Goal: Task Accomplishment & Management: Manage account settings

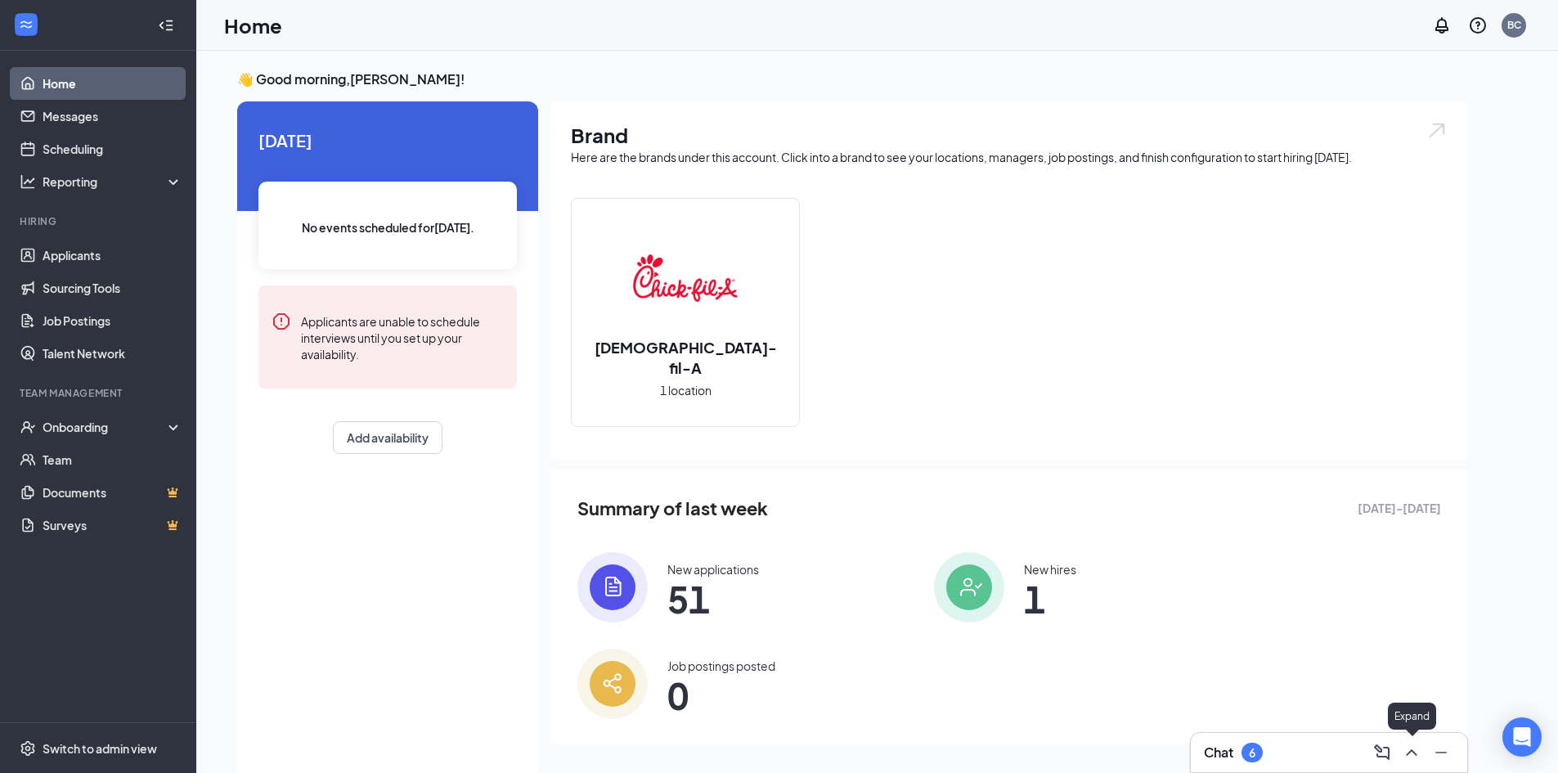
click at [1415, 748] on icon "ChevronUp" at bounding box center [1412, 753] width 20 height 20
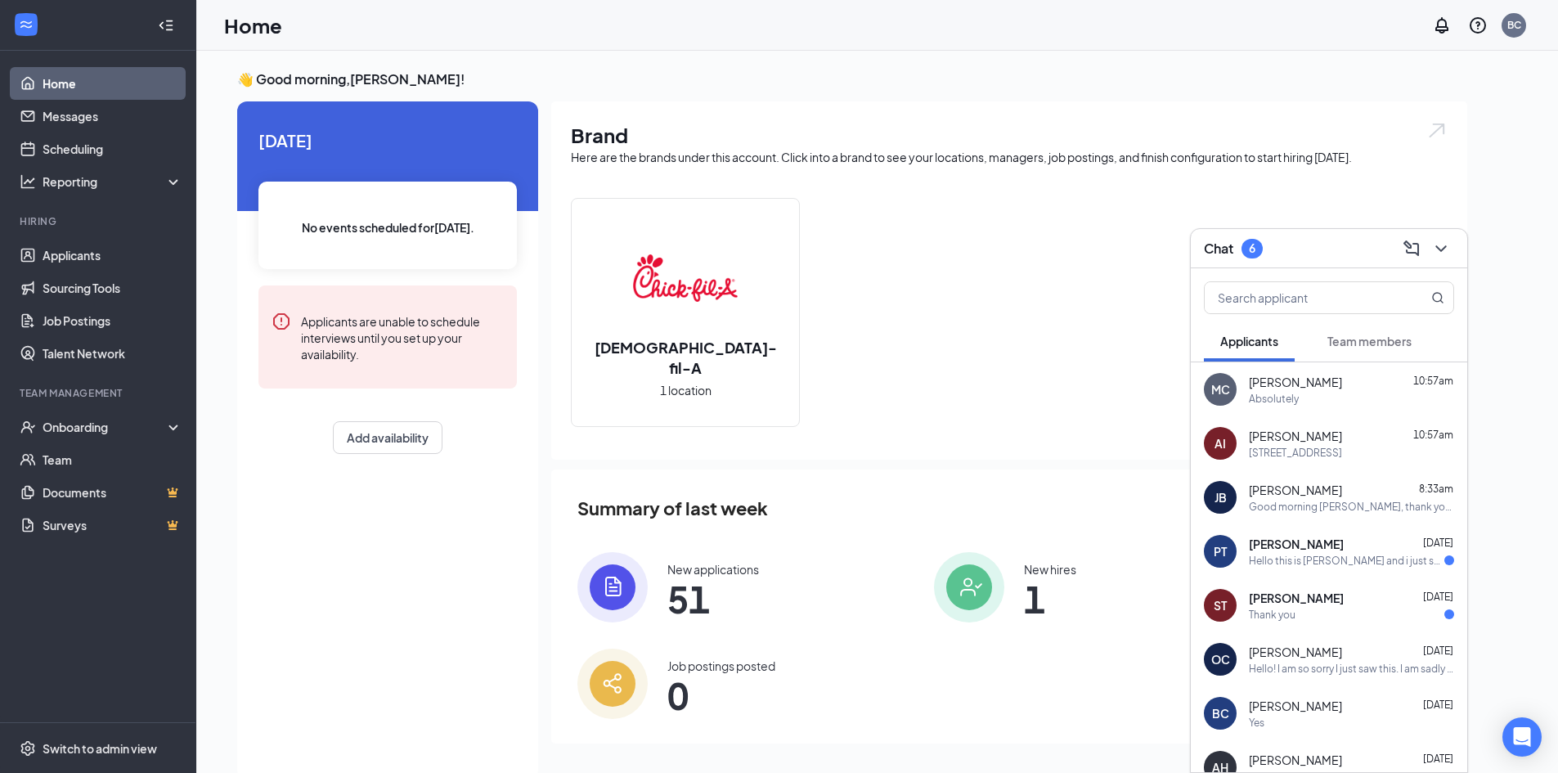
click at [1331, 392] on div "Absolutely" at bounding box center [1351, 399] width 205 height 14
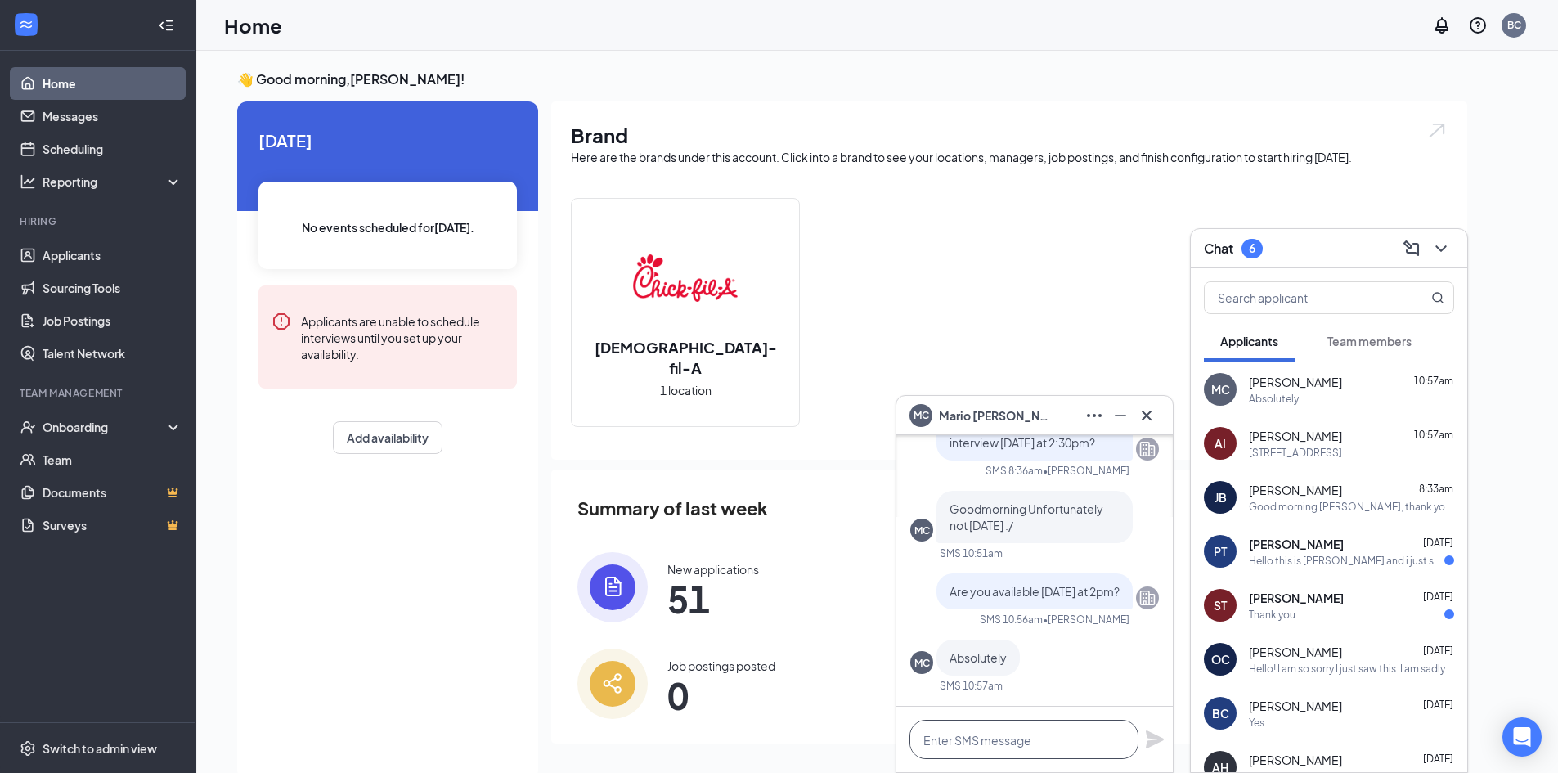
click at [1042, 743] on textarea at bounding box center [1023, 739] width 229 height 39
click at [928, 742] on textarea "great see you then" at bounding box center [1023, 739] width 229 height 39
type textarea "Great see you then"
click at [1154, 730] on icon "Plane" at bounding box center [1155, 740] width 20 height 20
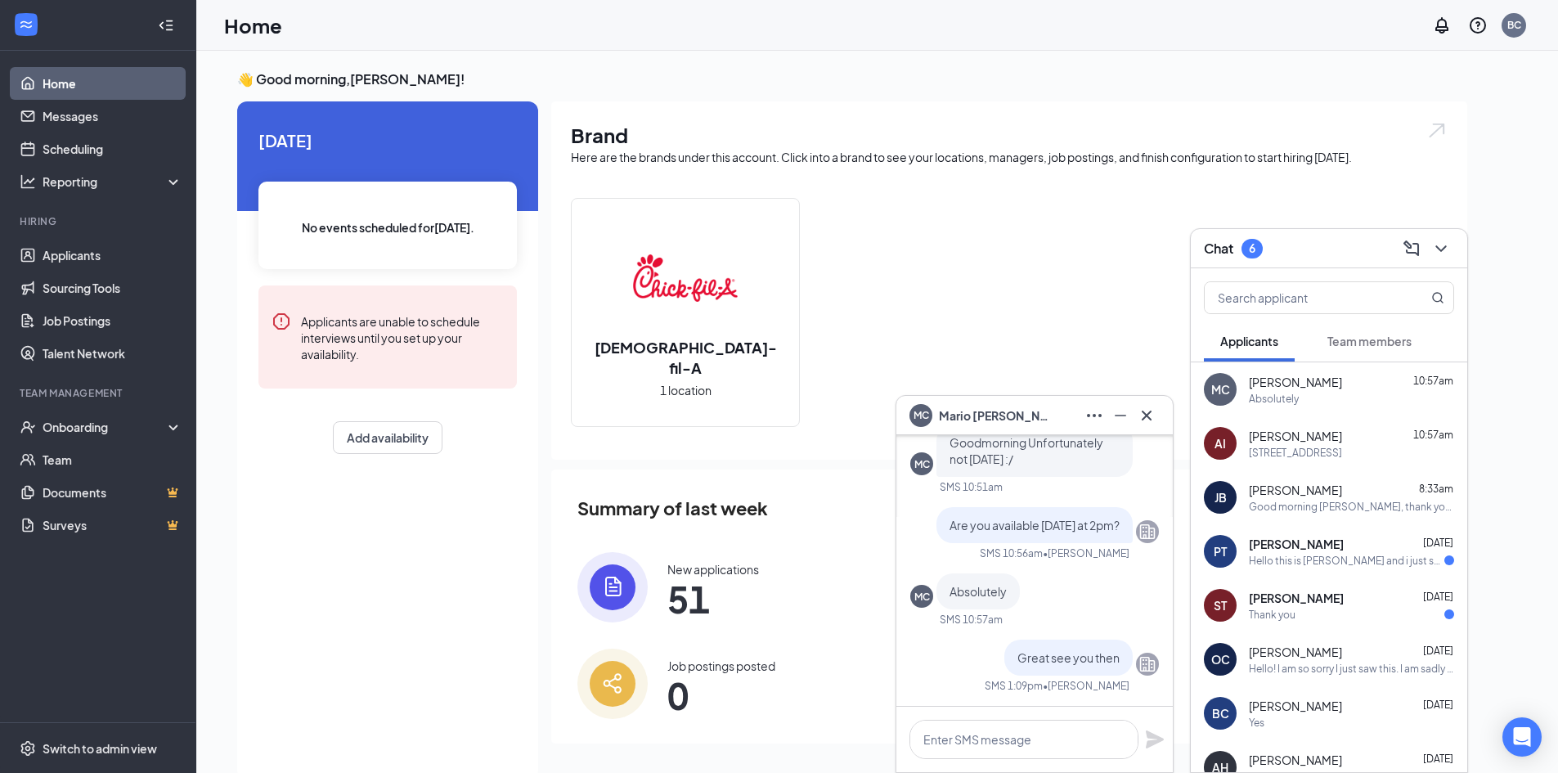
click at [1295, 441] on span "[PERSON_NAME]" at bounding box center [1295, 436] width 93 height 16
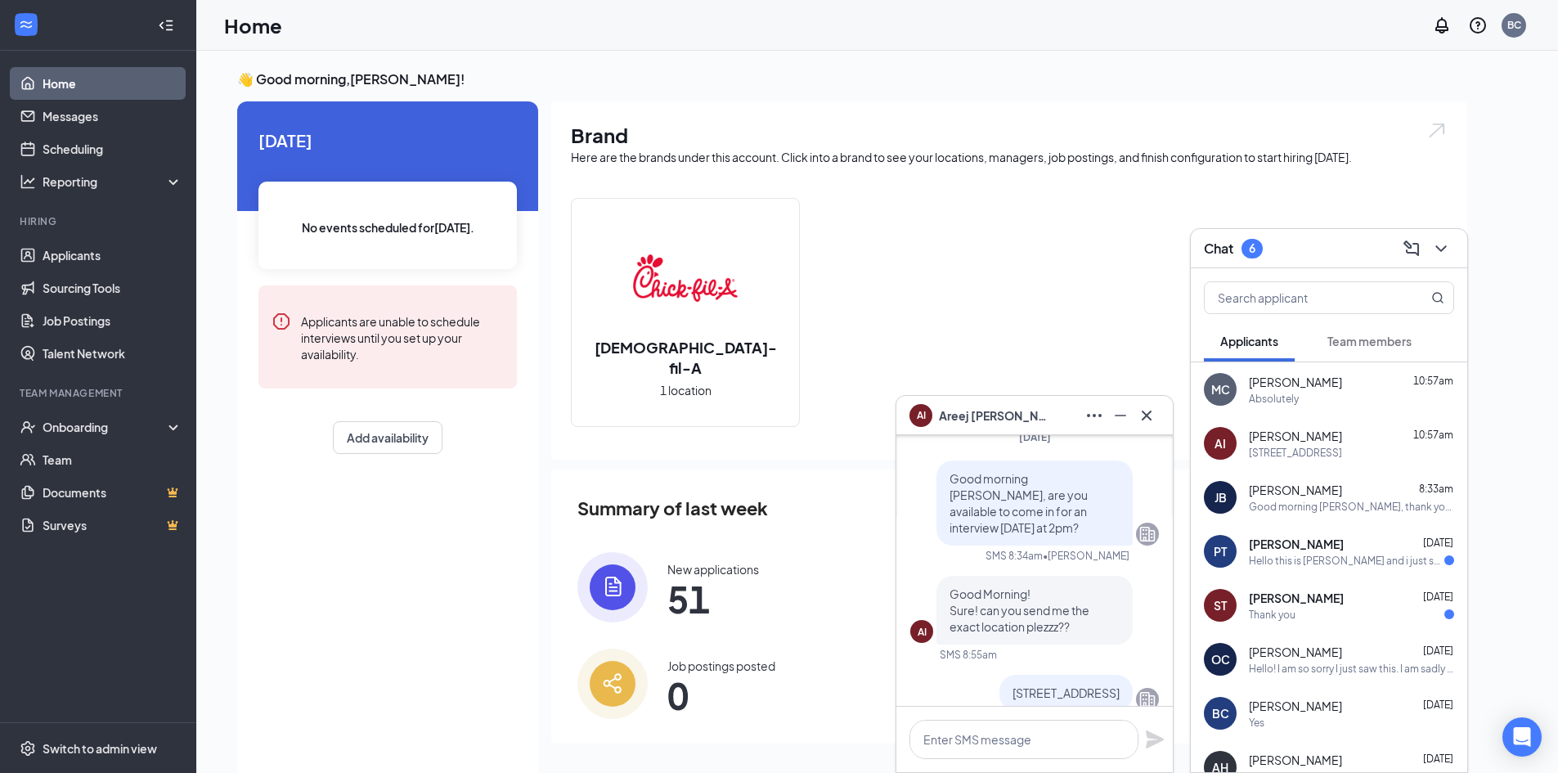
scroll to position [0, 0]
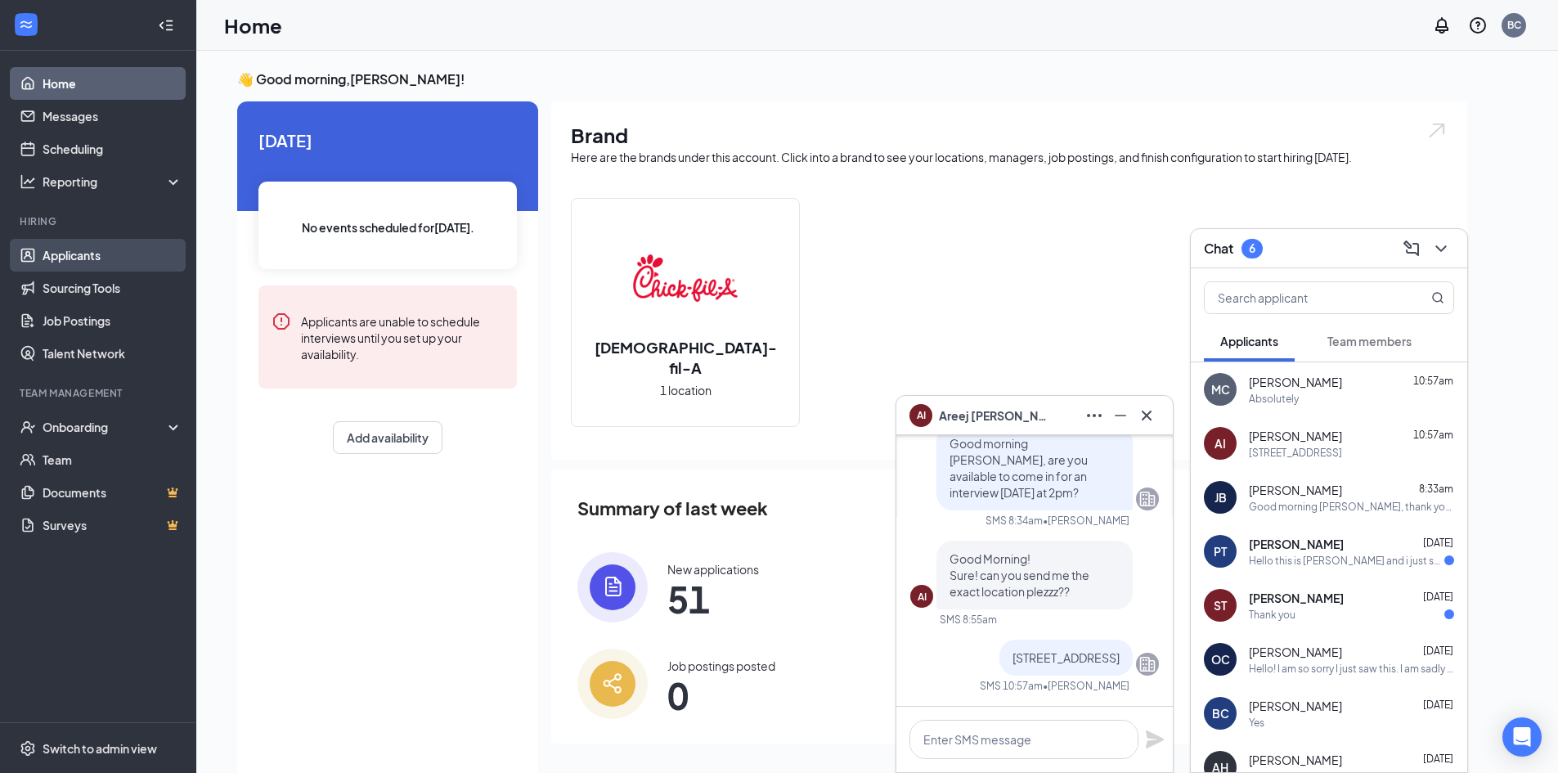
click at [95, 261] on link "Applicants" at bounding box center [113, 255] width 140 height 33
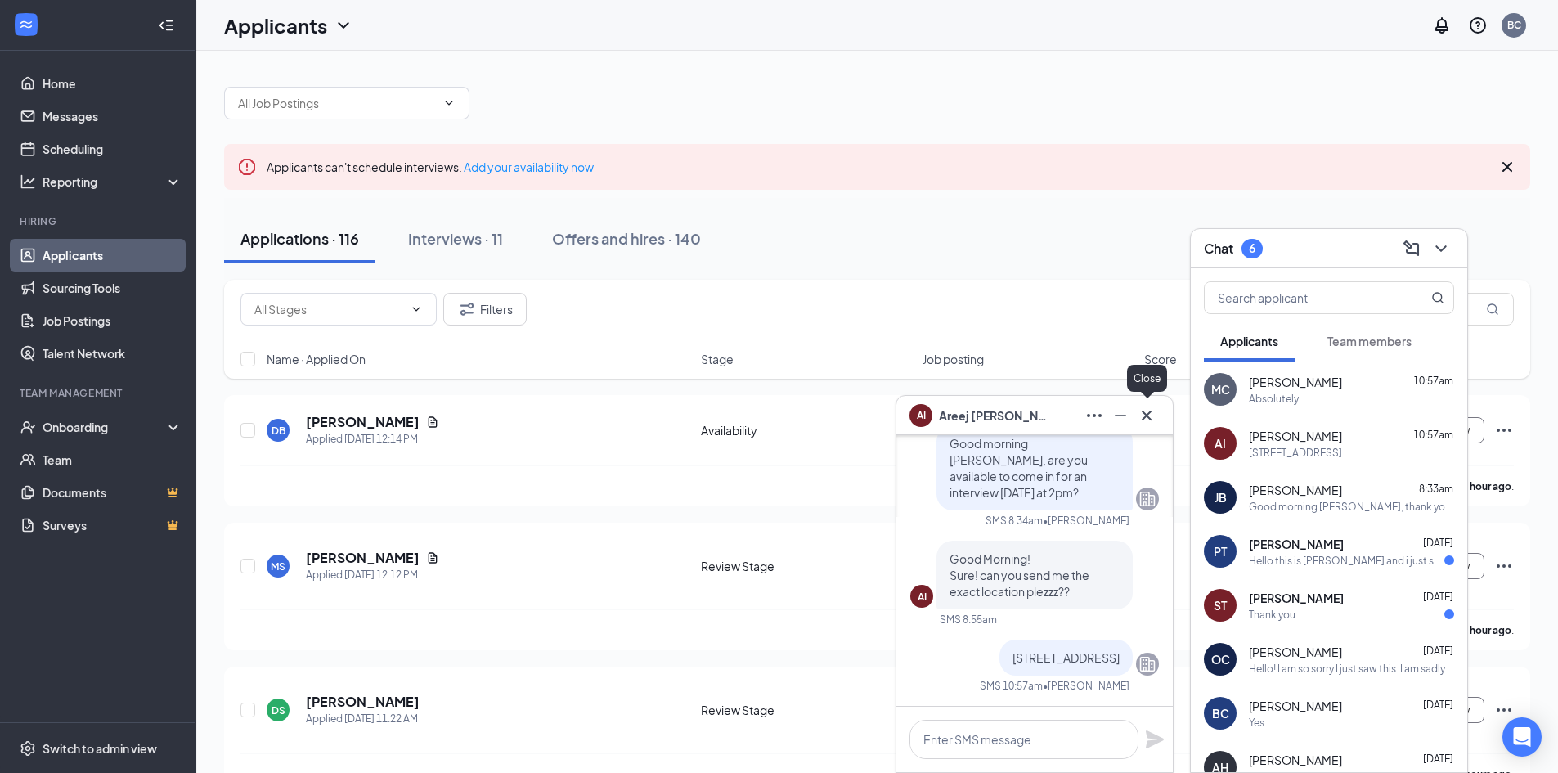
click at [1147, 413] on icon "Cross" at bounding box center [1147, 416] width 20 height 20
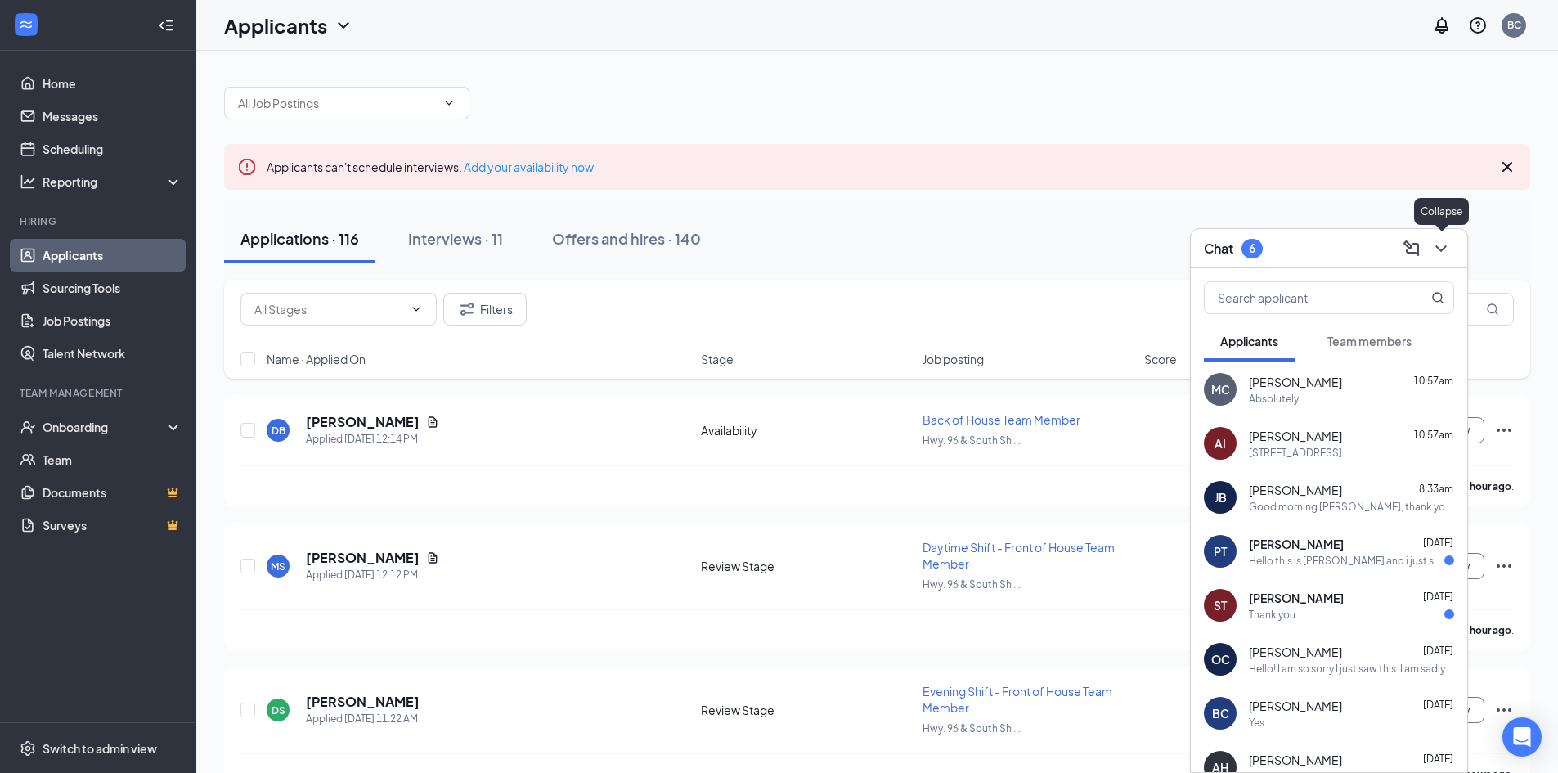
click at [1440, 249] on icon "ChevronDown" at bounding box center [1440, 248] width 11 height 7
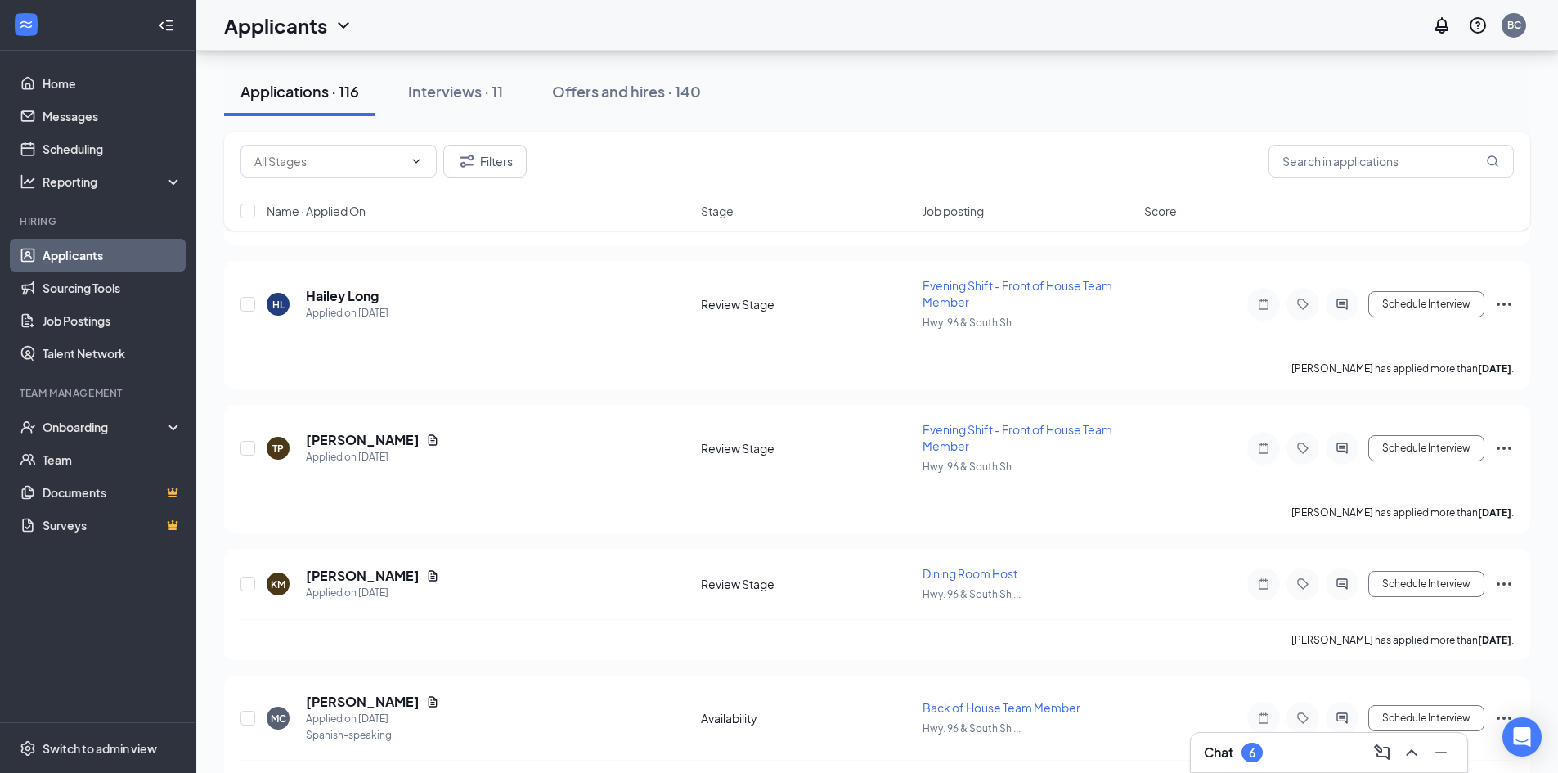
scroll to position [3108, 0]
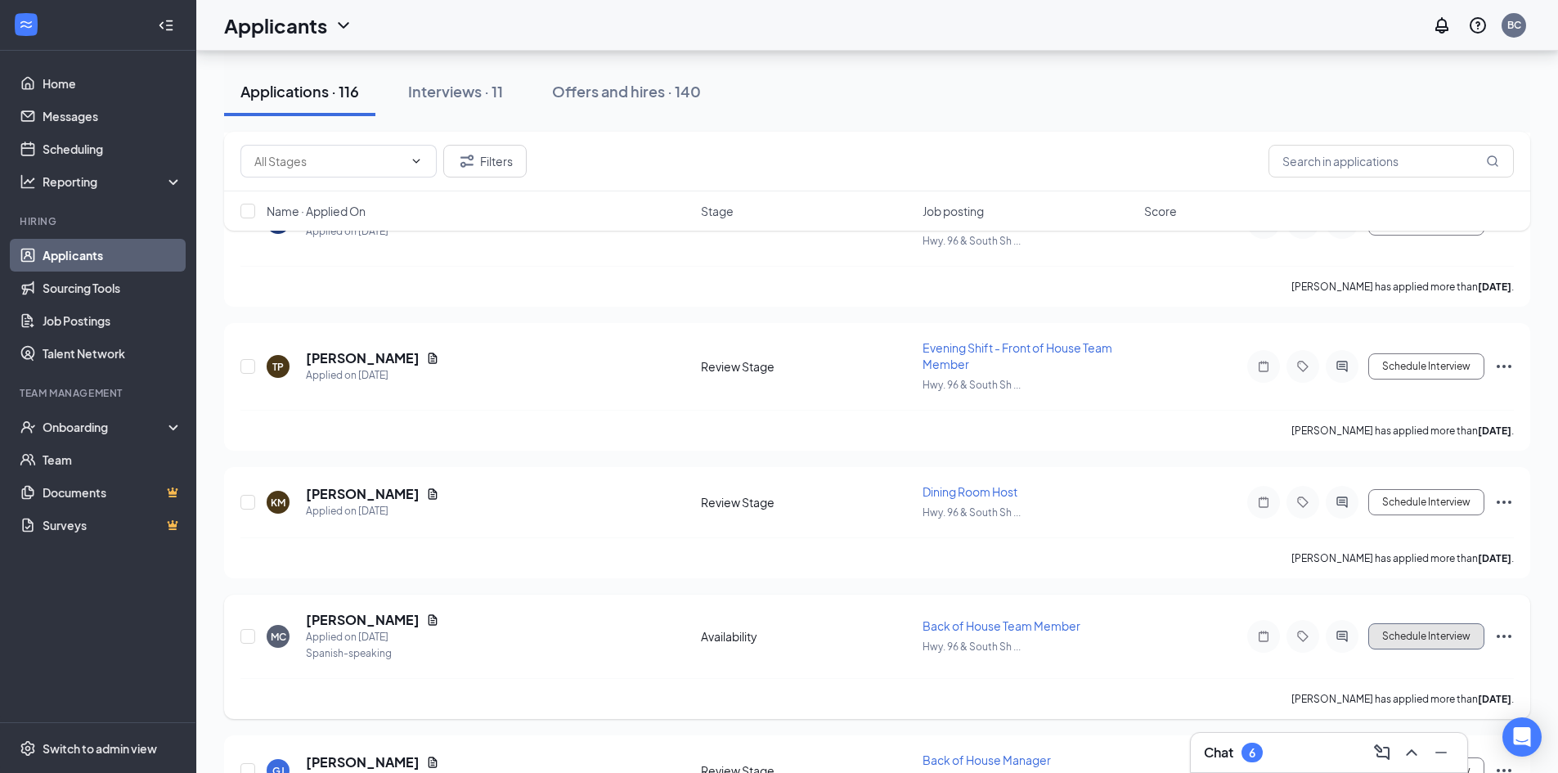
click at [1391, 640] on button "Schedule Interview" at bounding box center [1426, 636] width 116 height 26
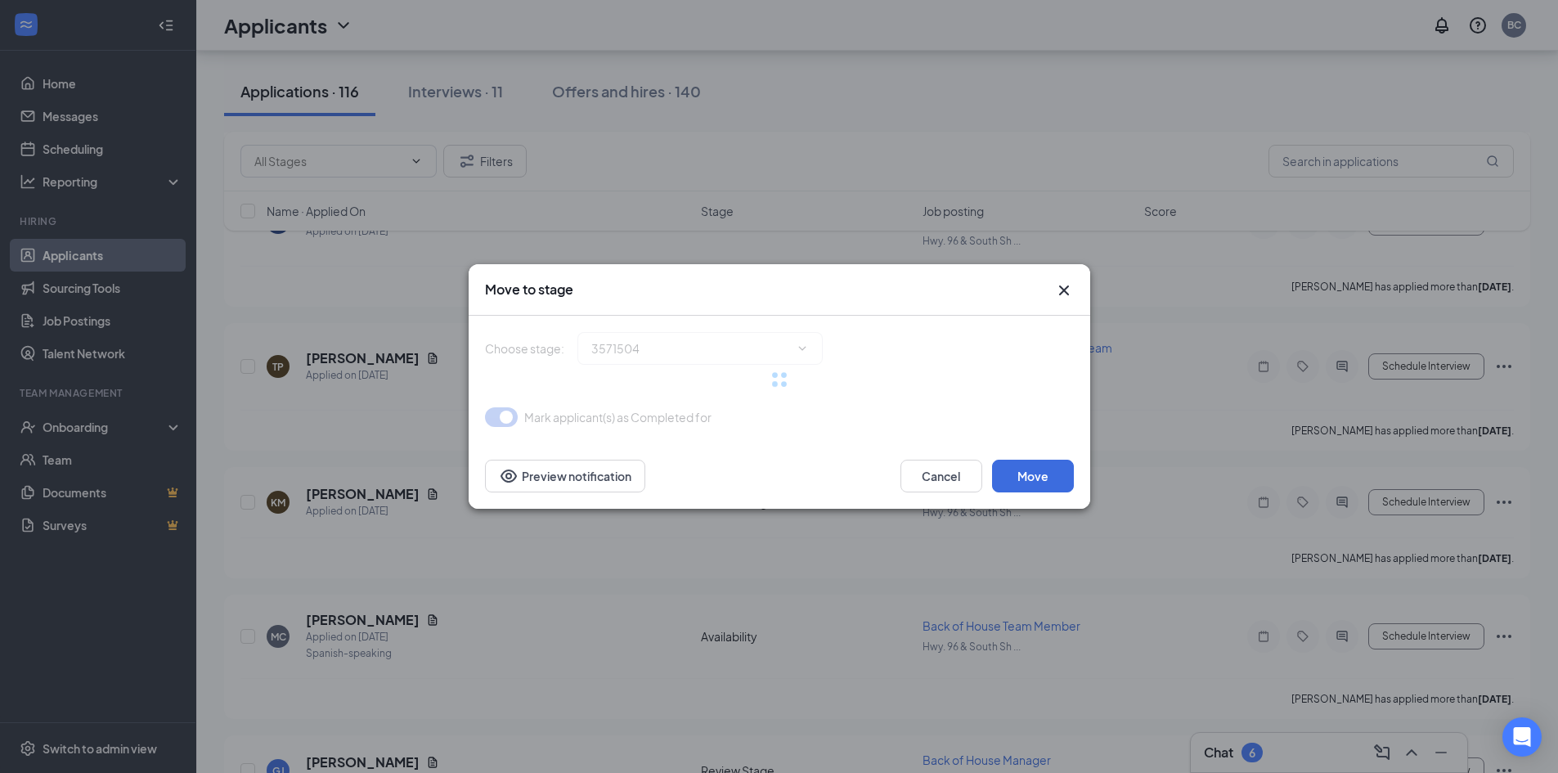
type input "Review Stage (next stage)"
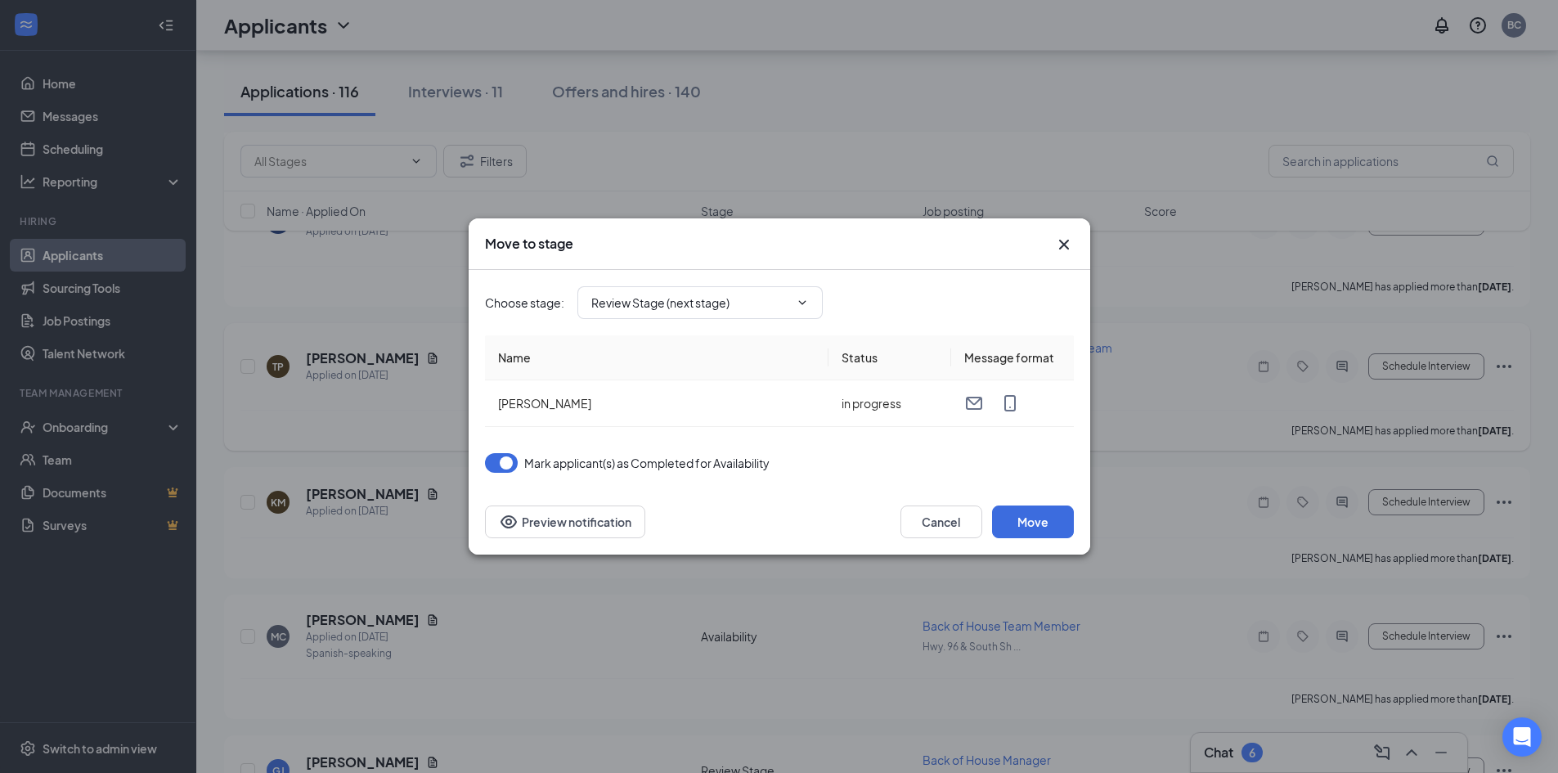
drag, startPoint x: 1066, startPoint y: 246, endPoint x: 1104, endPoint y: 339, distance: 100.8
click at [1062, 244] on icon "Cross" at bounding box center [1064, 245] width 20 height 20
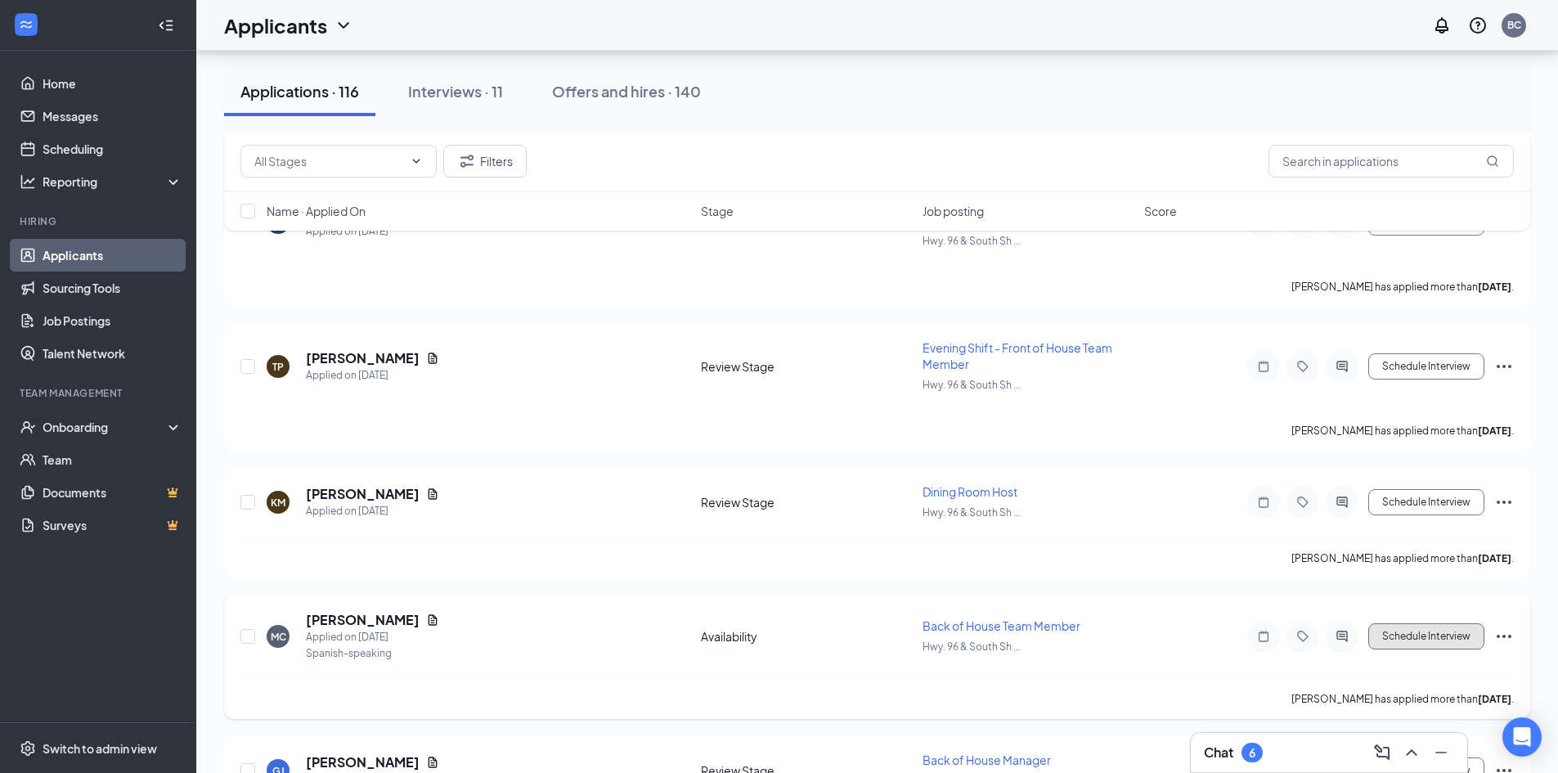
click at [1401, 639] on button "Schedule Interview" at bounding box center [1426, 636] width 116 height 26
type input "Review Stage (next stage)"
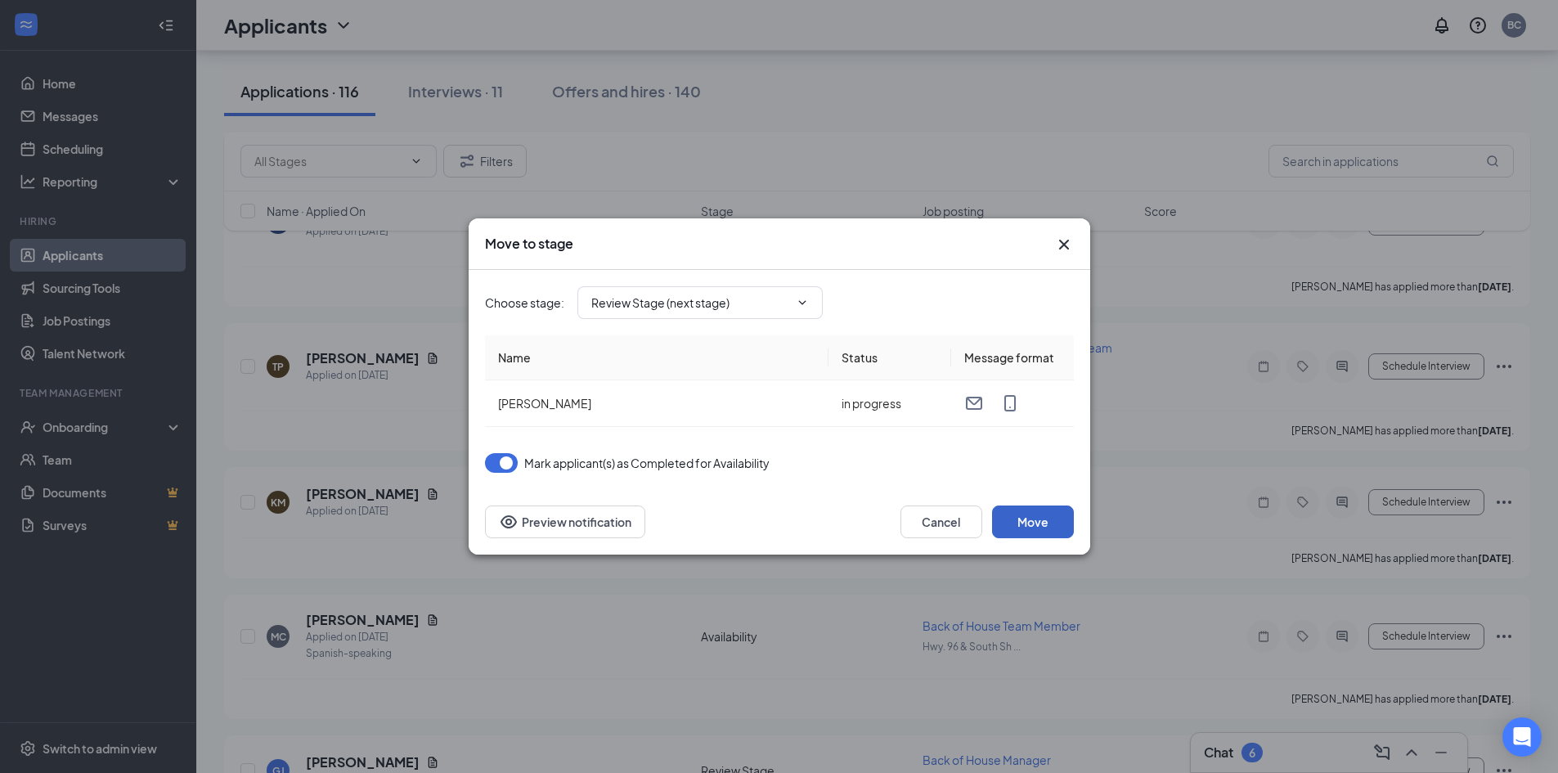
click at [1040, 525] on button "Move" at bounding box center [1033, 521] width 82 height 33
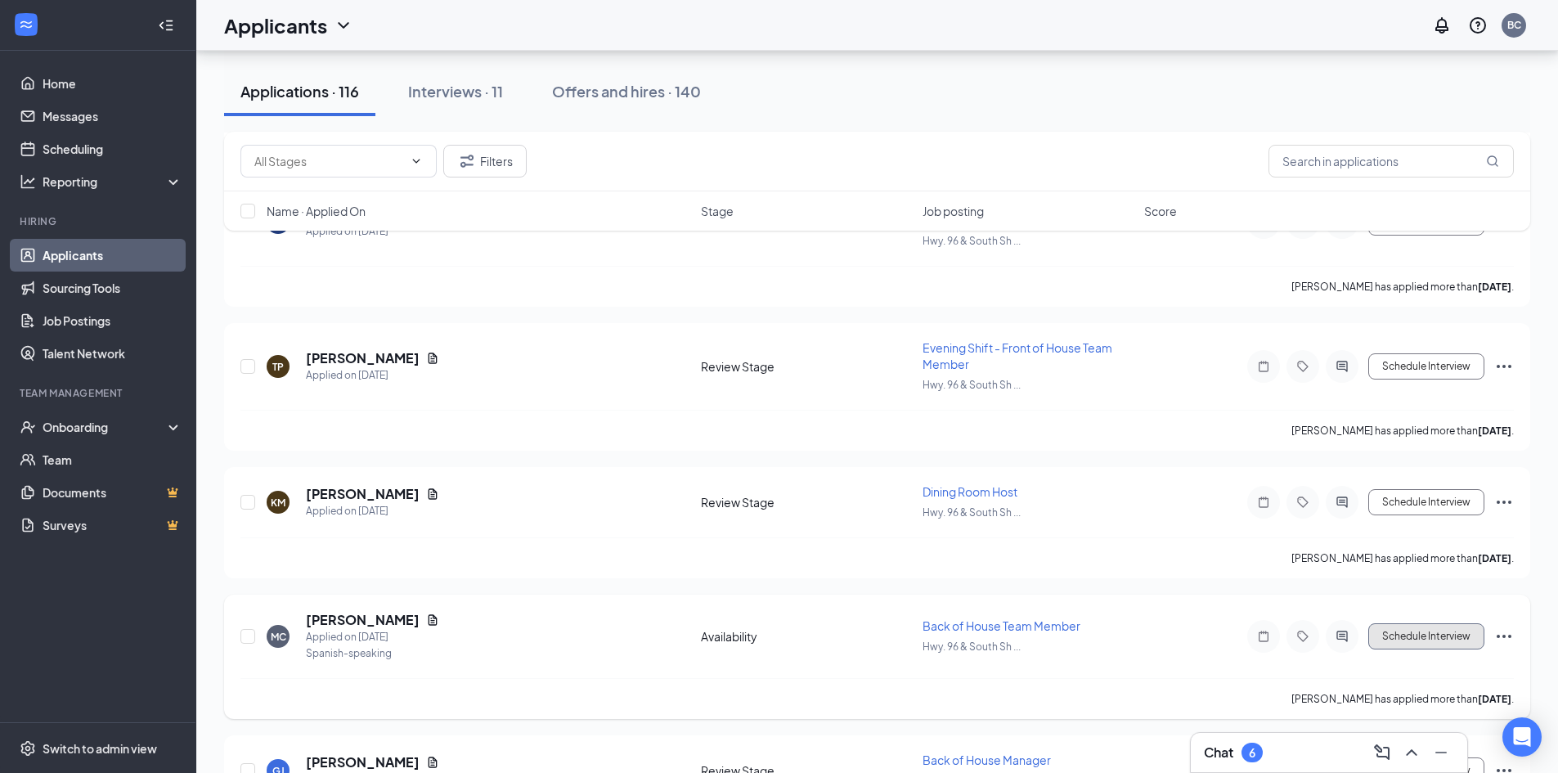
click at [1418, 631] on button "Schedule Interview" at bounding box center [1426, 636] width 116 height 26
type input "Review Stage (next stage)"
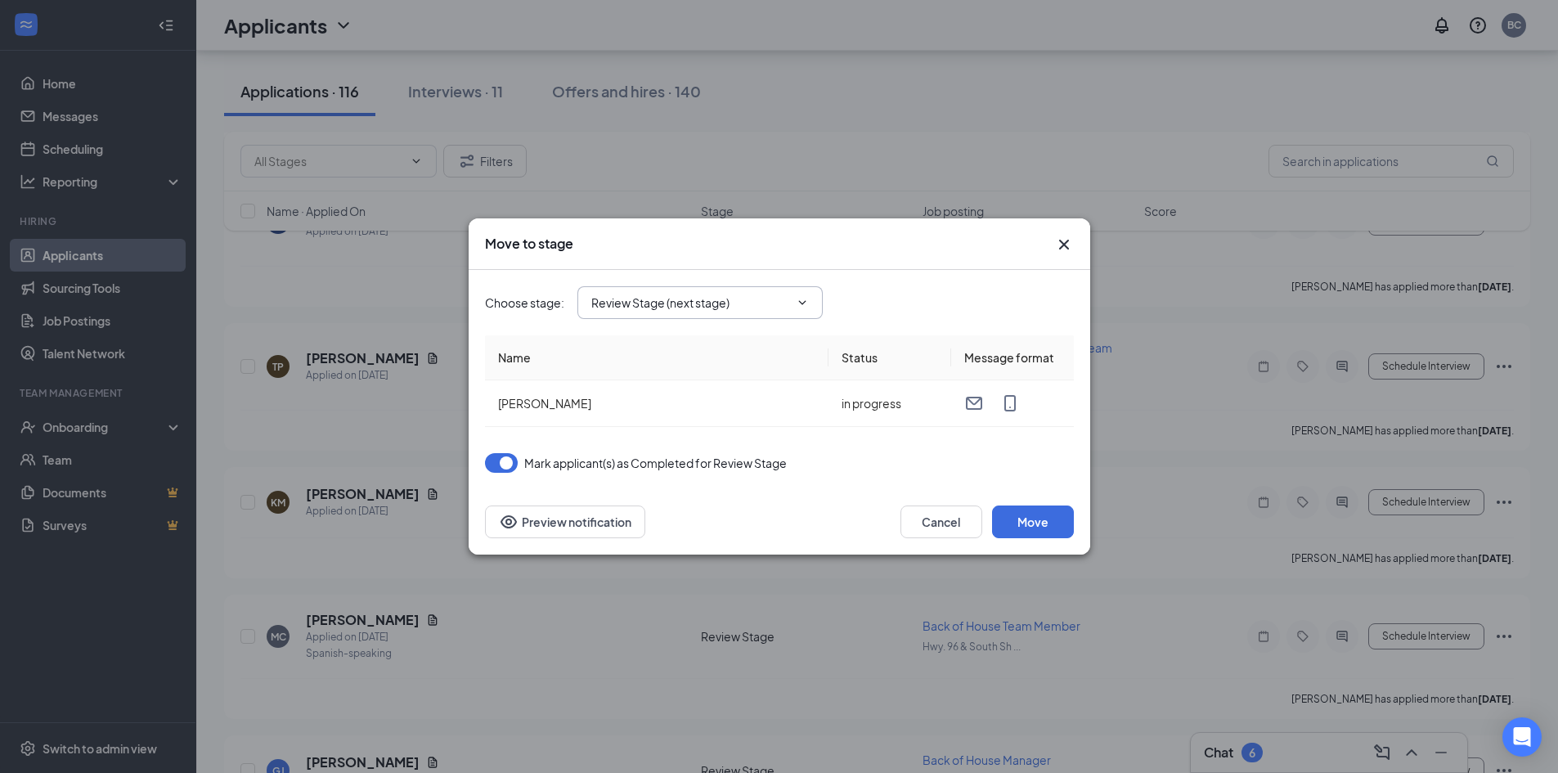
click at [803, 300] on icon "ChevronDown" at bounding box center [802, 302] width 13 height 13
click at [803, 303] on icon "ChevronDown" at bounding box center [801, 302] width 7 height 4
click at [1069, 245] on icon "Cross" at bounding box center [1064, 245] width 20 height 20
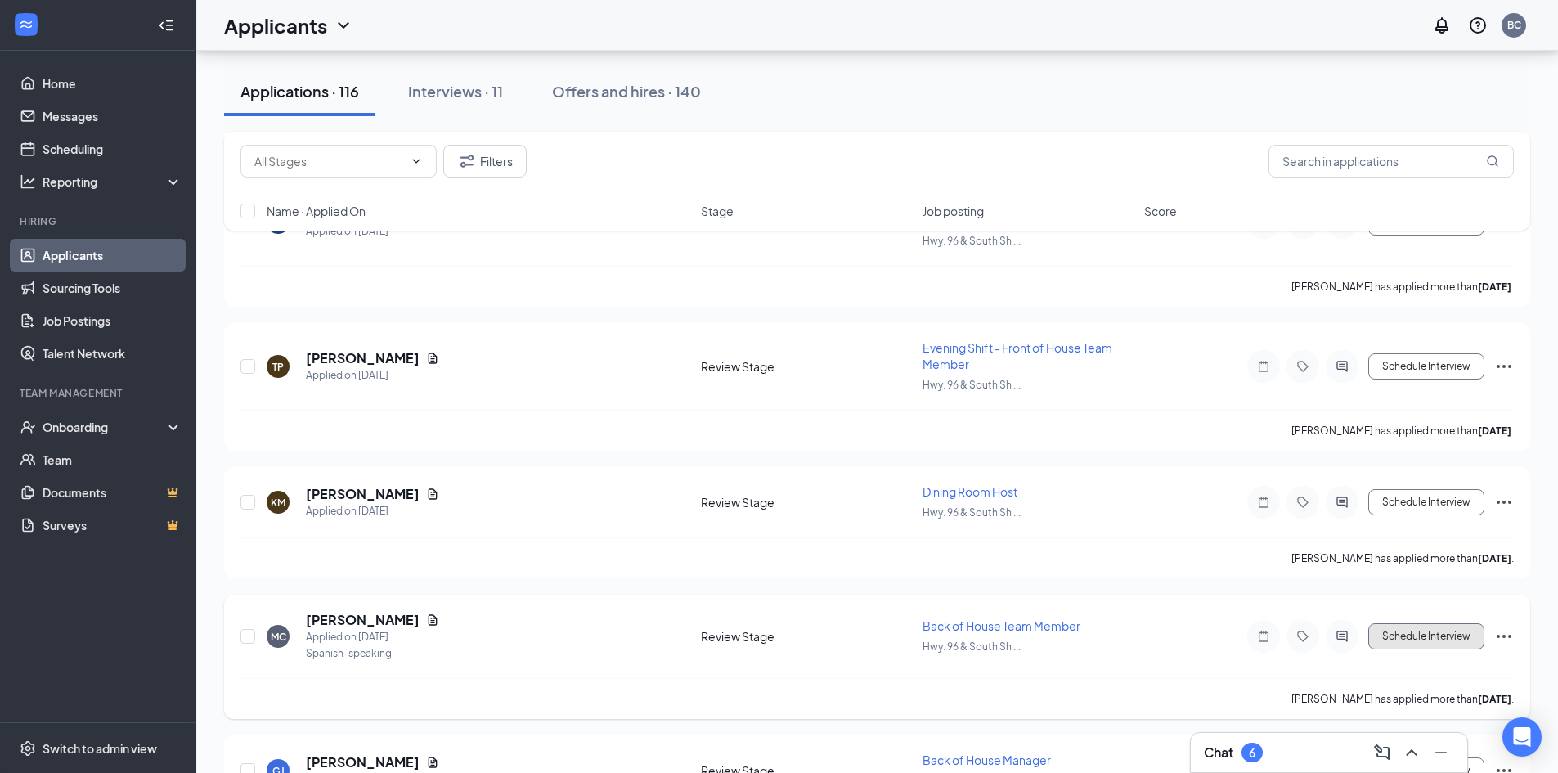
click at [1440, 638] on button "Schedule Interview" at bounding box center [1426, 636] width 116 height 26
type input "Onsite Interview (next stage)"
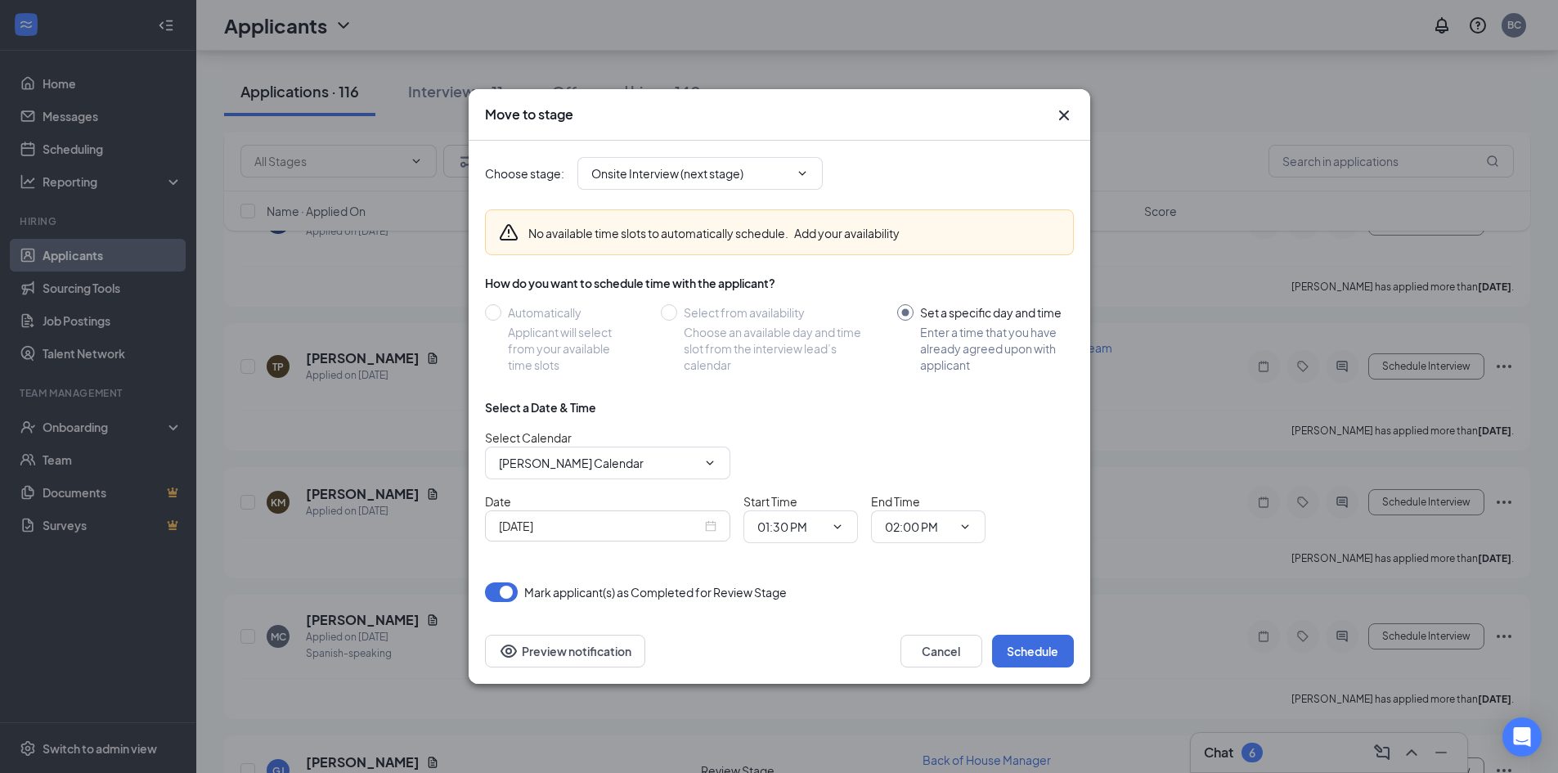
click at [711, 525] on div "[DATE]" at bounding box center [608, 526] width 218 height 18
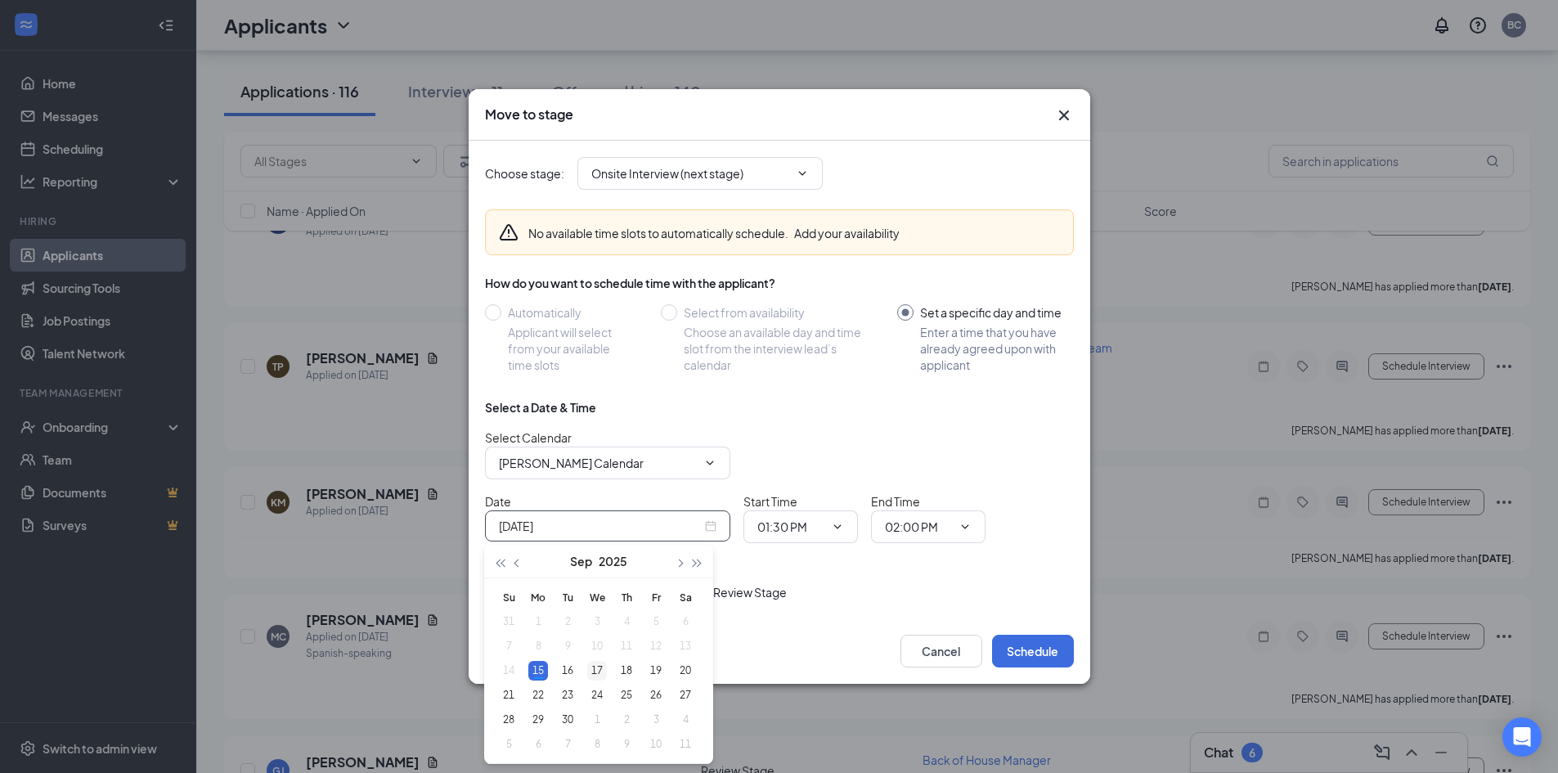
type input "[DATE]"
click at [595, 670] on div "17" at bounding box center [597, 671] width 20 height 20
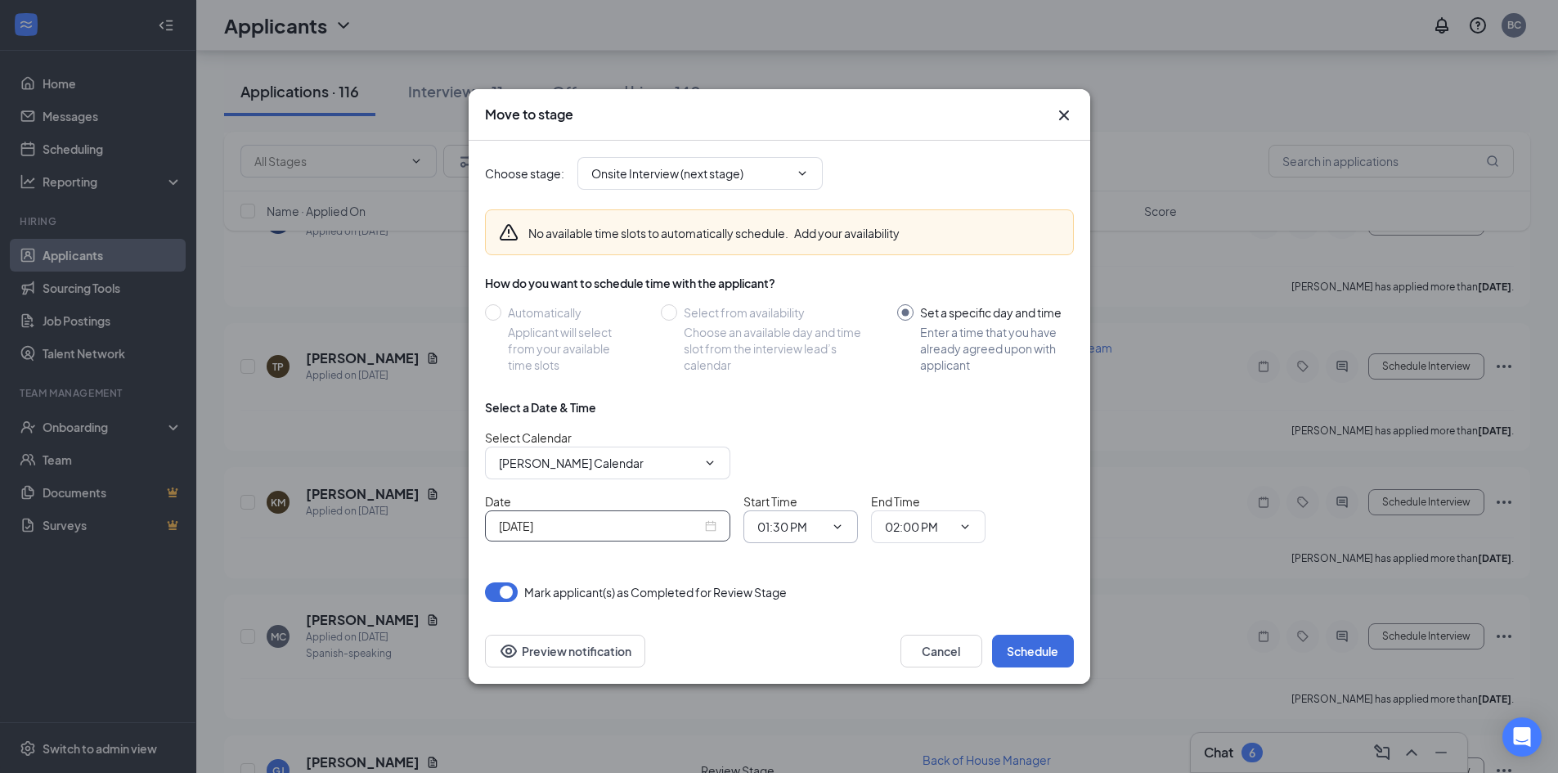
click at [834, 523] on icon "ChevronDown" at bounding box center [837, 526] width 13 height 13
click at [839, 527] on icon "ChevronDown" at bounding box center [836, 526] width 7 height 4
click at [796, 527] on input "01:30 PM" at bounding box center [790, 527] width 67 height 18
click at [785, 354] on div "02:00 PM" at bounding box center [794, 350] width 48 height 18
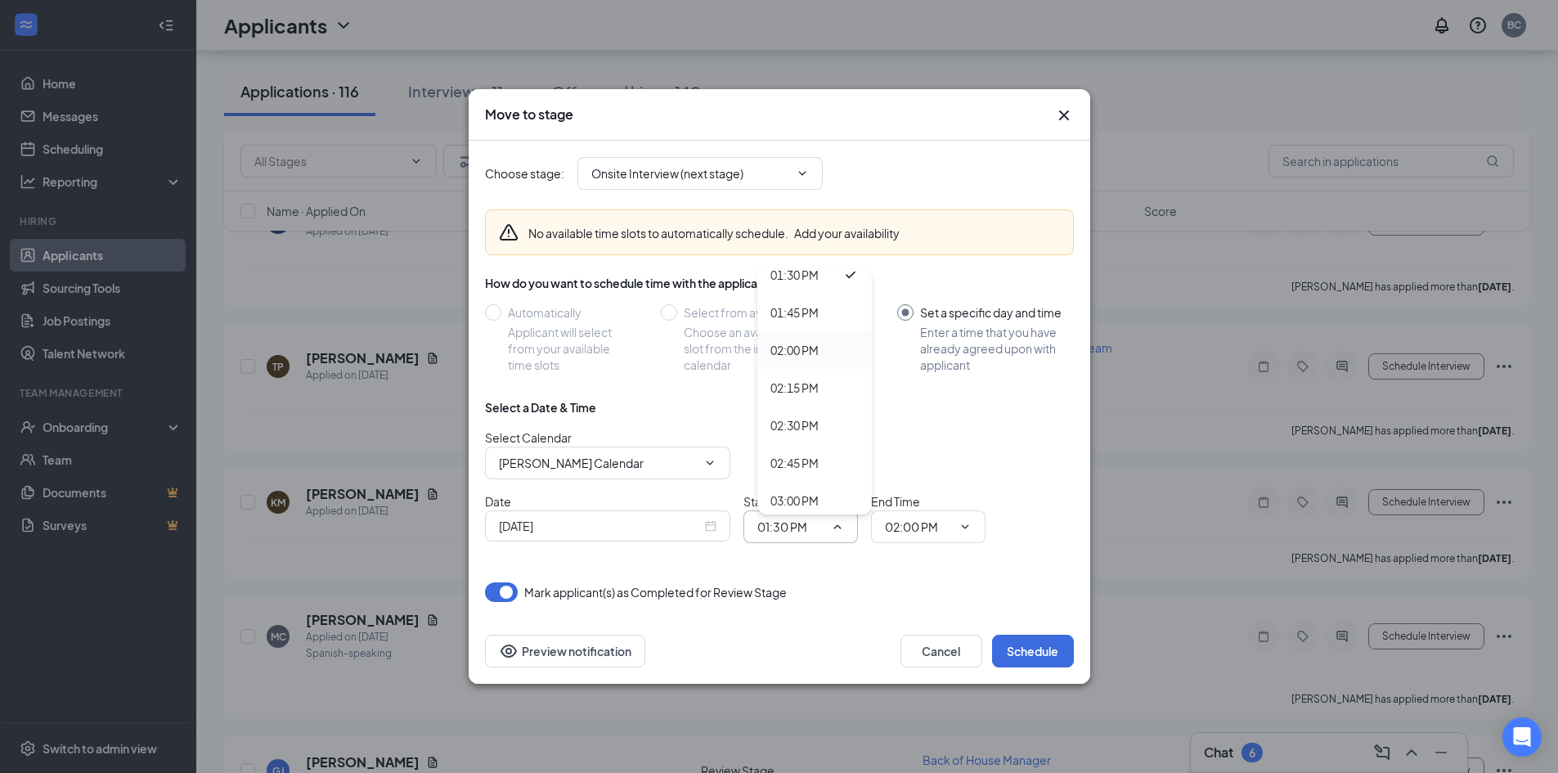
type input "02:00 PM"
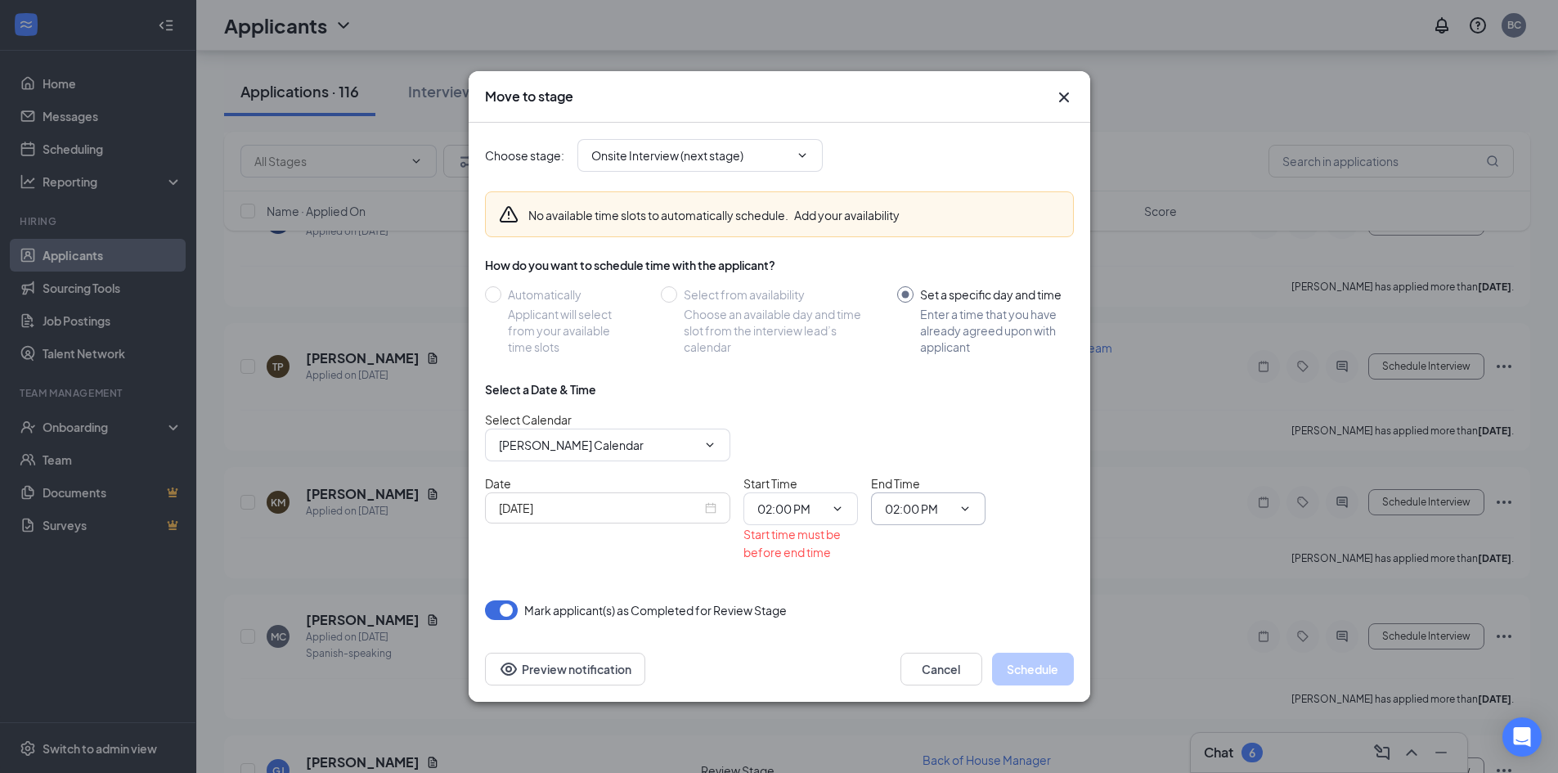
click at [968, 508] on icon "ChevronDown" at bounding box center [964, 508] width 7 height 4
click at [907, 509] on input "02:00 PM" at bounding box center [918, 509] width 67 height 18
click at [921, 371] on div "02:15 PM" at bounding box center [922, 370] width 48 height 18
type input "02:15 PM"
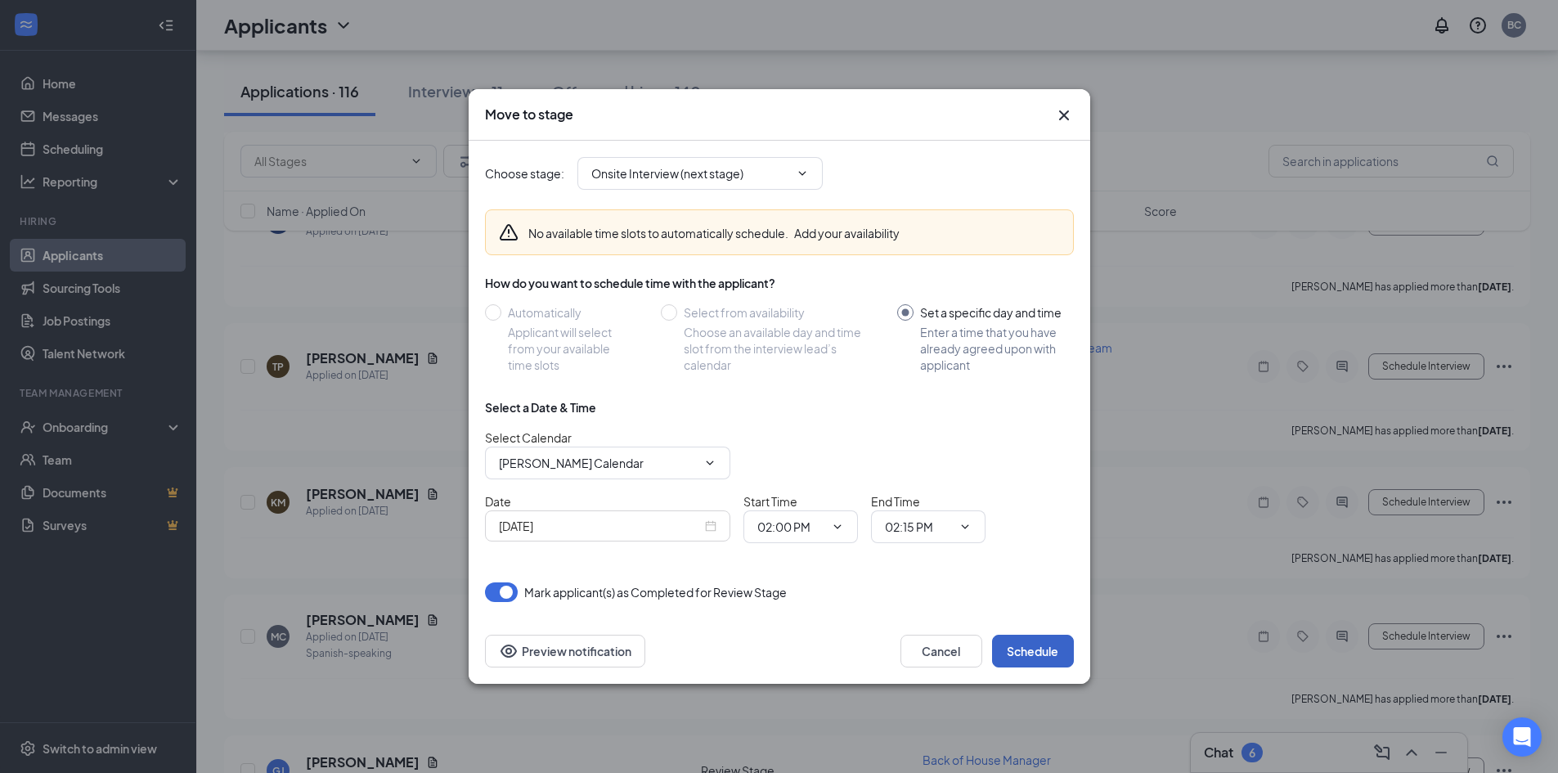
click at [1033, 648] on button "Schedule" at bounding box center [1033, 651] width 82 height 33
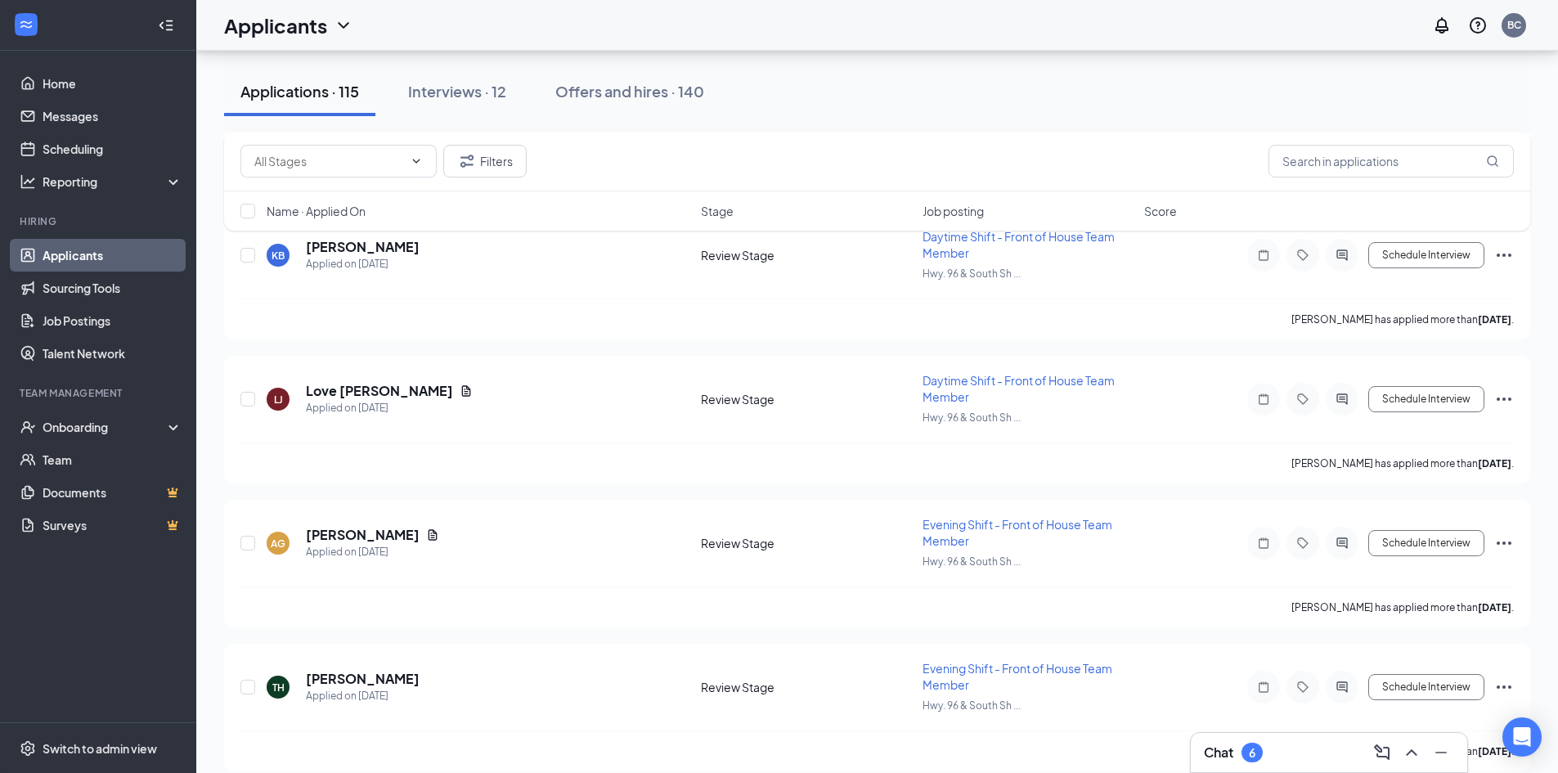
scroll to position [3353, 0]
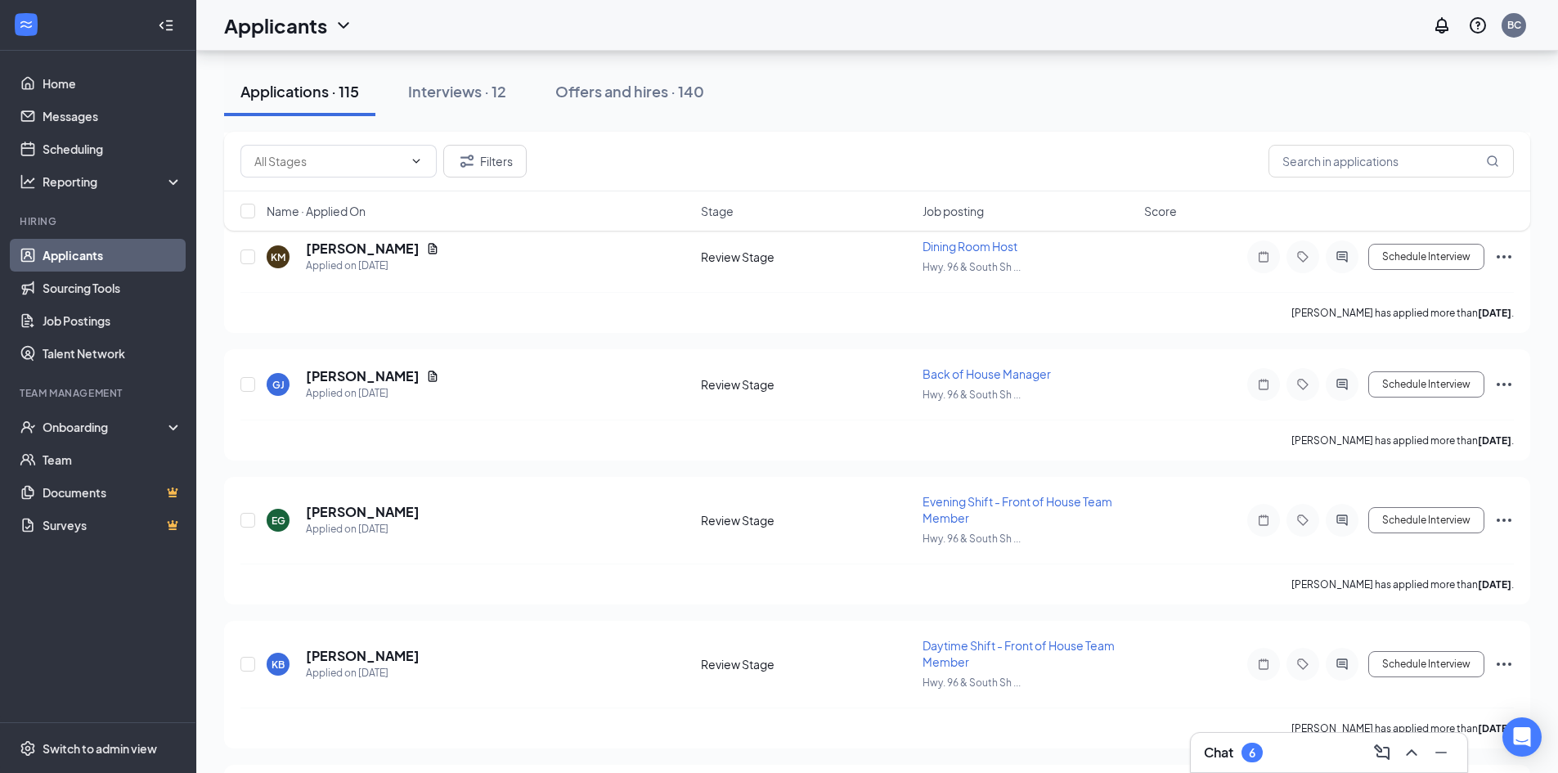
click at [294, 88] on div "Applications · 115" at bounding box center [299, 91] width 119 height 20
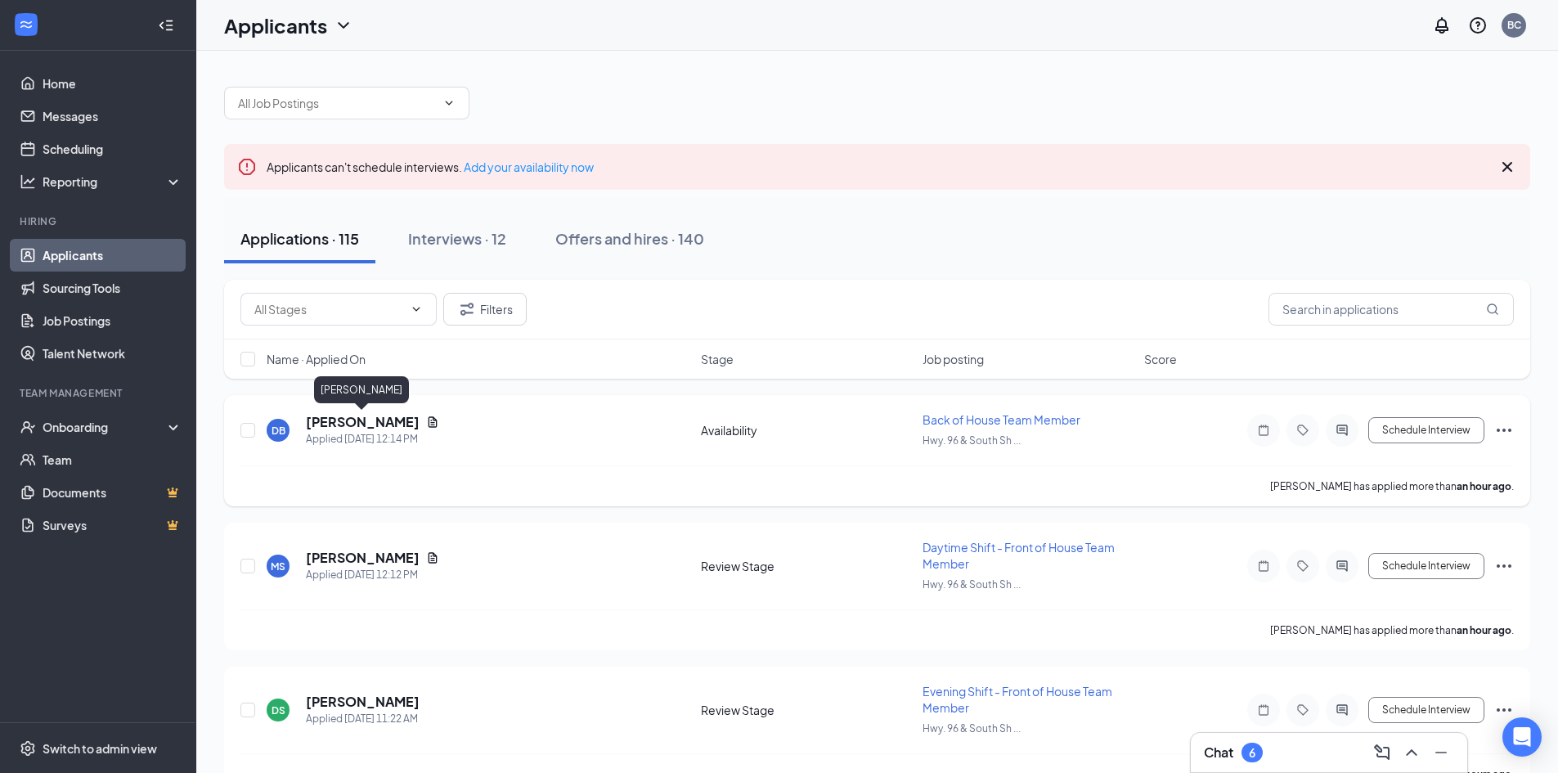
click at [376, 423] on h5 "[PERSON_NAME]" at bounding box center [363, 422] width 114 height 18
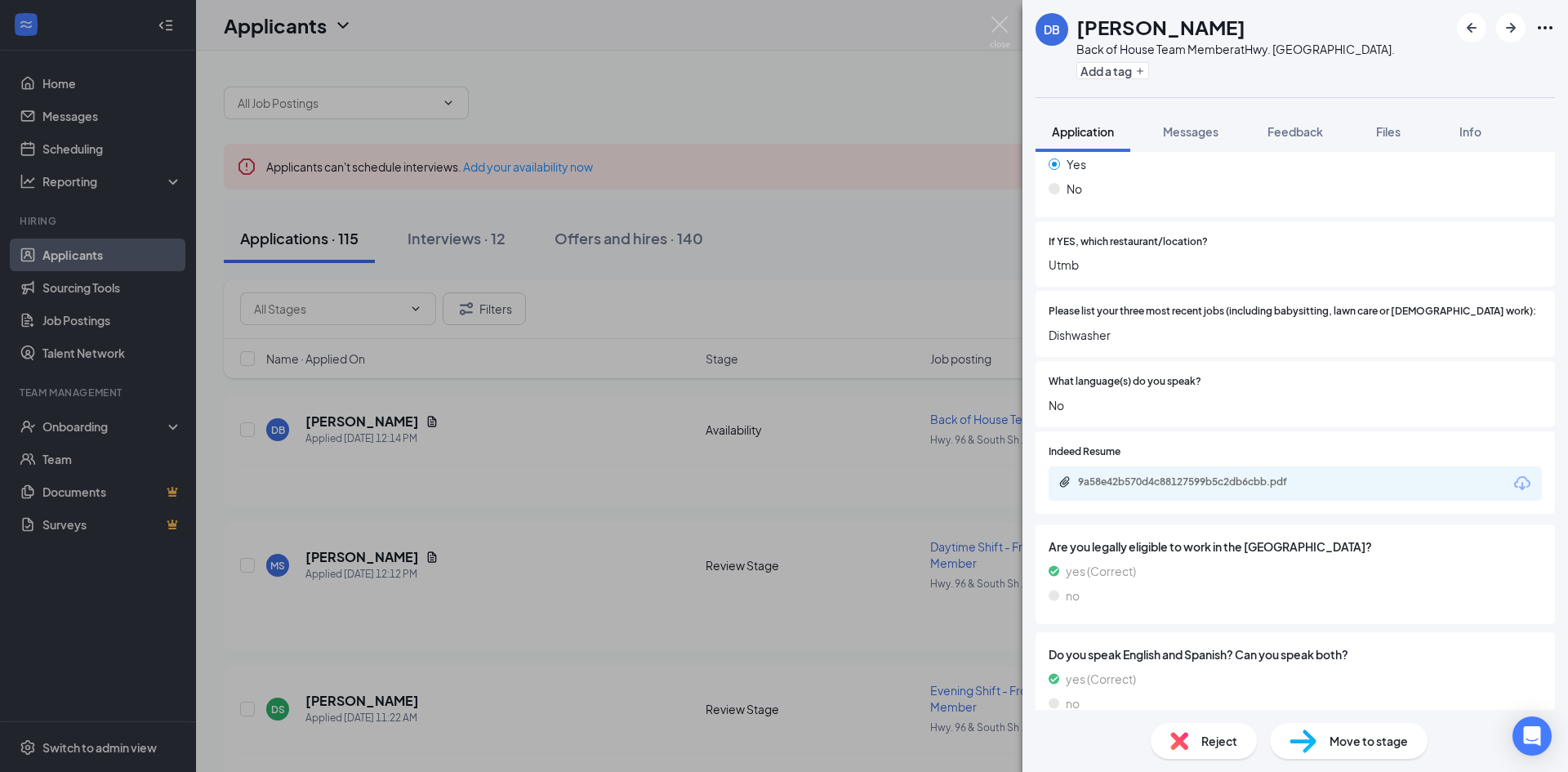
scroll to position [533, 0]
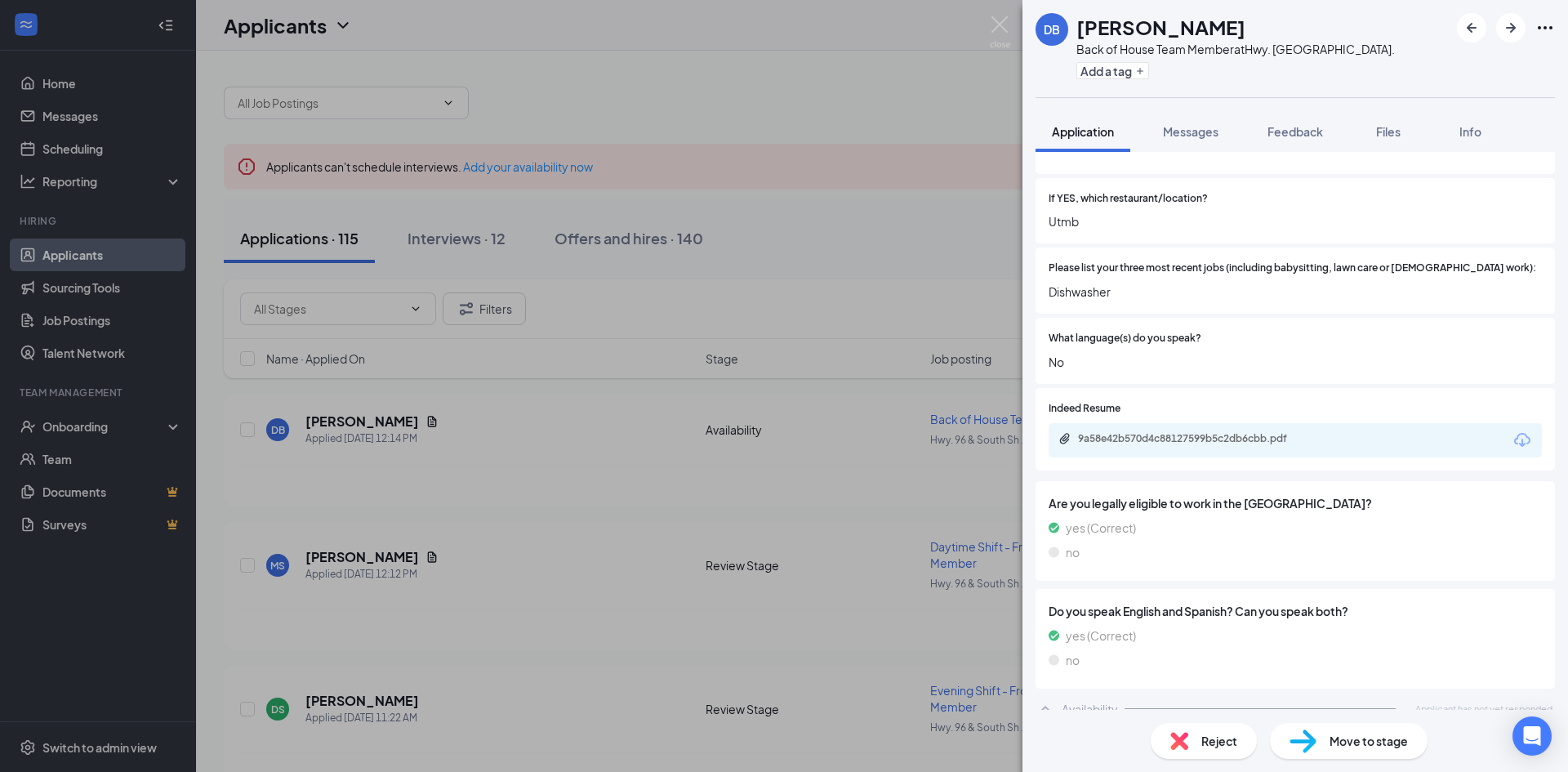
click at [545, 477] on div "DB [PERSON_NAME] Back of House Team Member at [GEOGRAPHIC_DATA] [GEOGRAPHIC_DAT…" at bounding box center [784, 386] width 1568 height 772
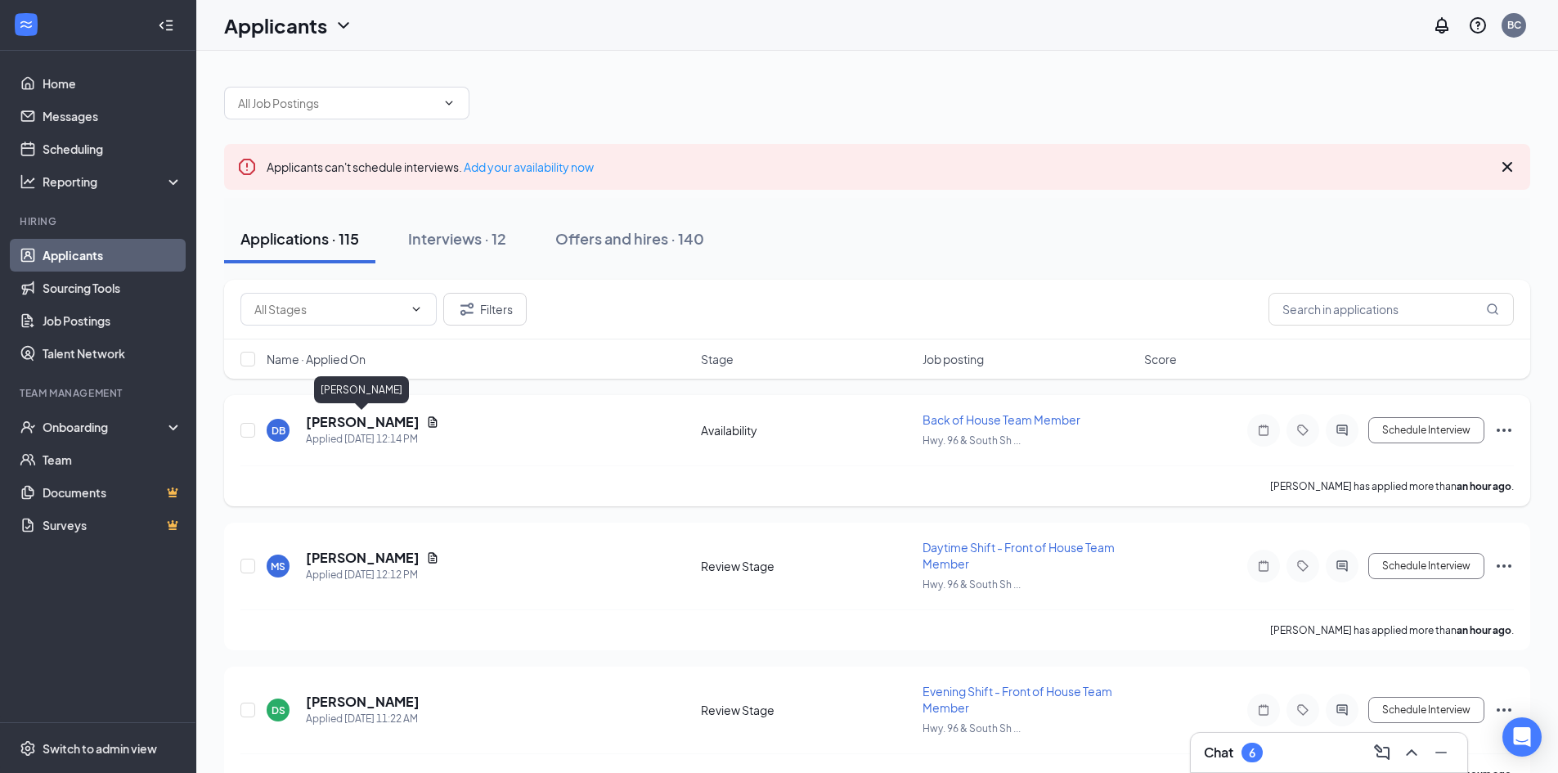
click at [341, 417] on h5 "[PERSON_NAME]" at bounding box center [363, 422] width 114 height 18
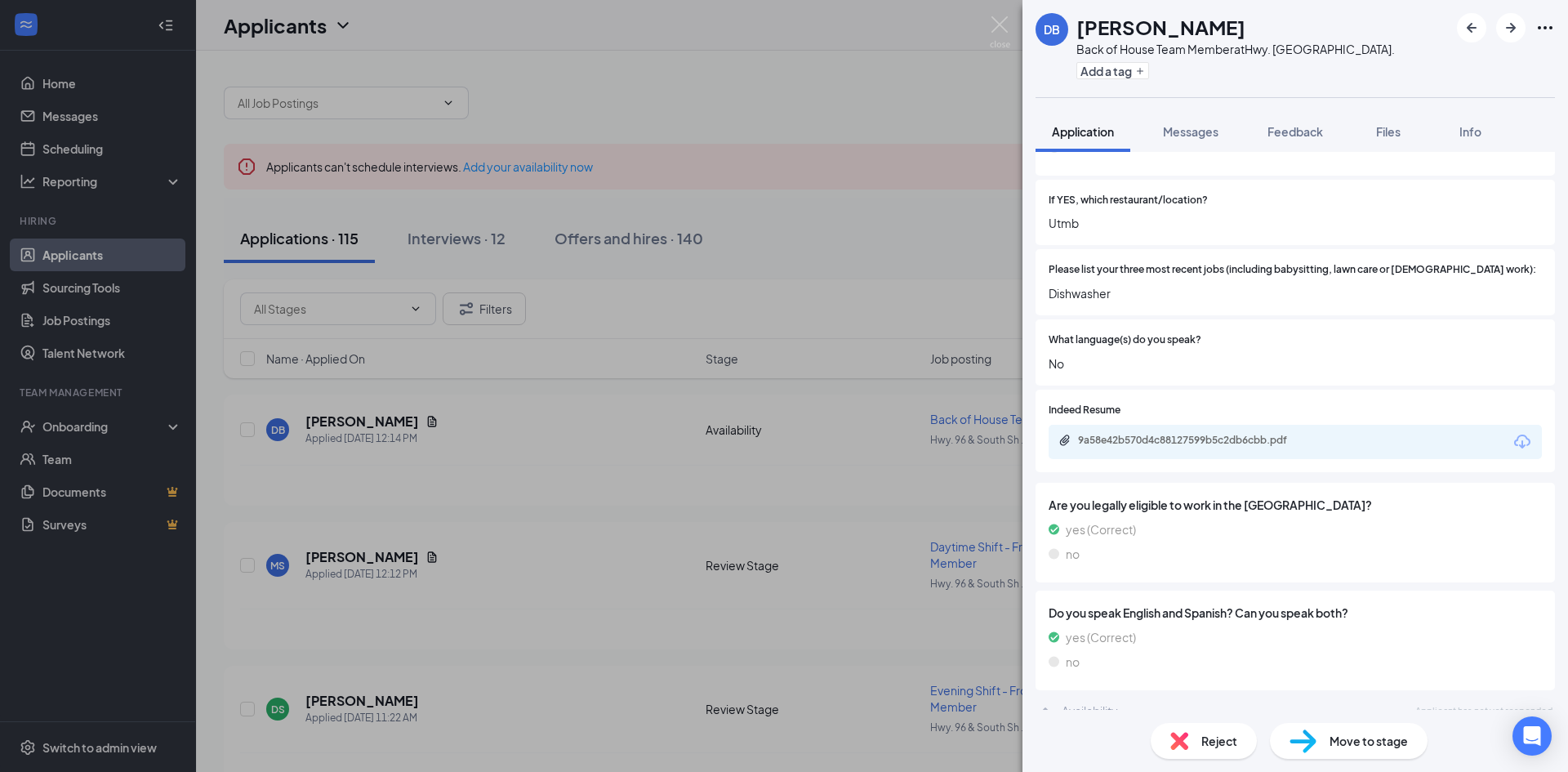
scroll to position [533, 0]
click at [1163, 432] on div "9a58e42b570d4c88127599b5c2db6cbb.pdf" at bounding box center [1192, 438] width 229 height 13
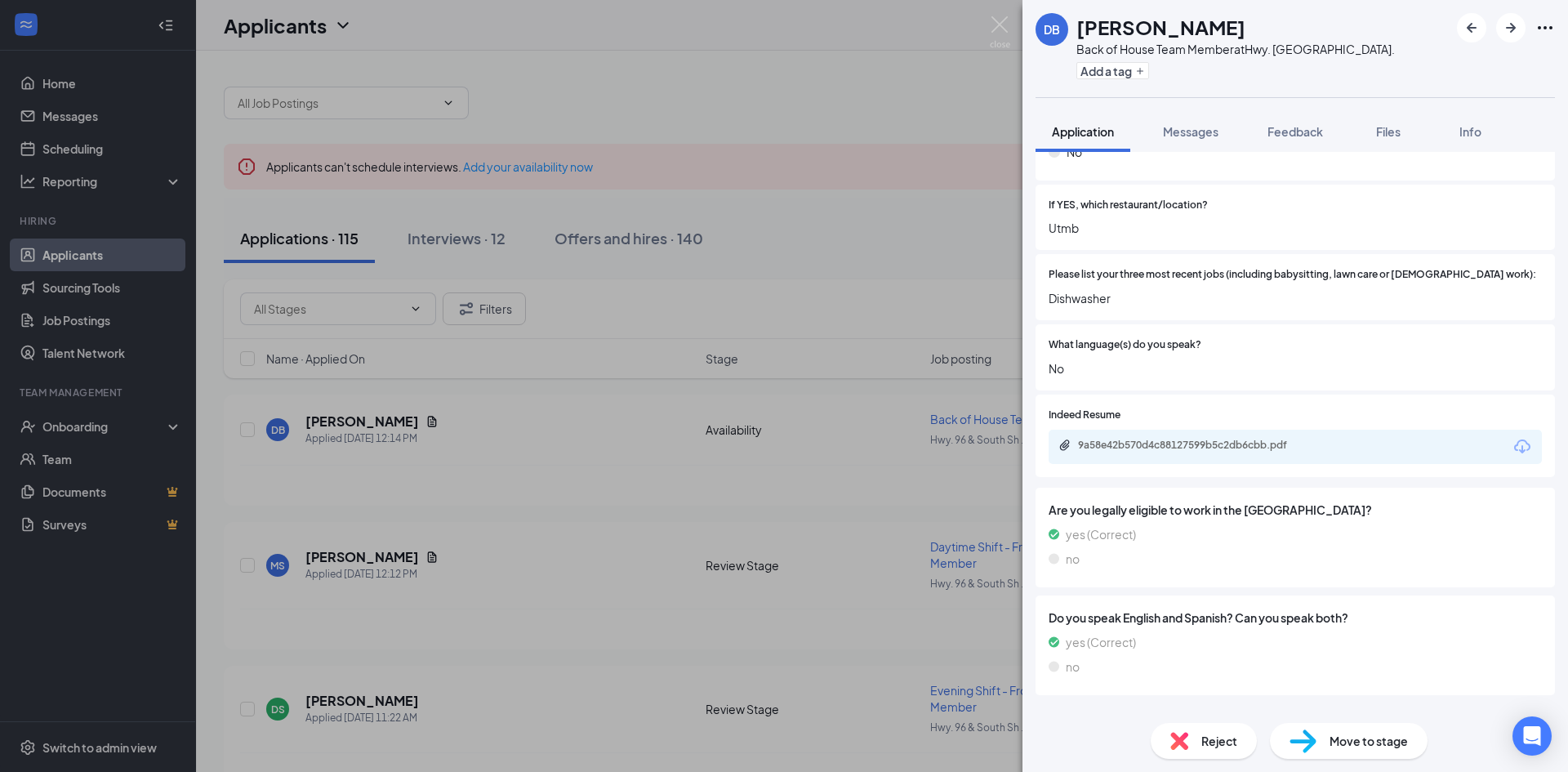
click at [1226, 738] on span "Reject" at bounding box center [1219, 741] width 36 height 18
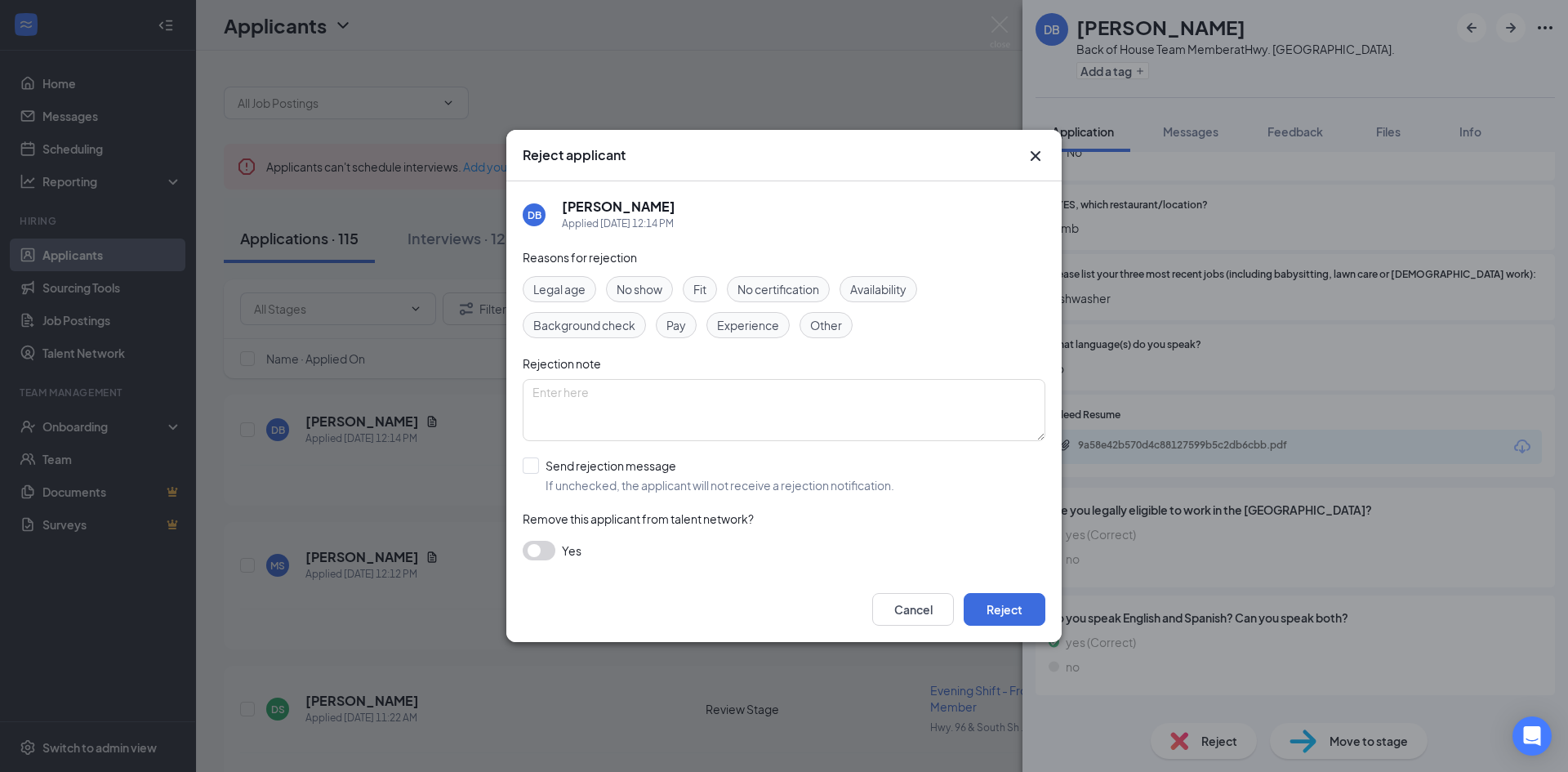
click at [750, 321] on span "Experience" at bounding box center [748, 326] width 62 height 18
click at [1004, 620] on button "Reject" at bounding box center [1005, 609] width 82 height 33
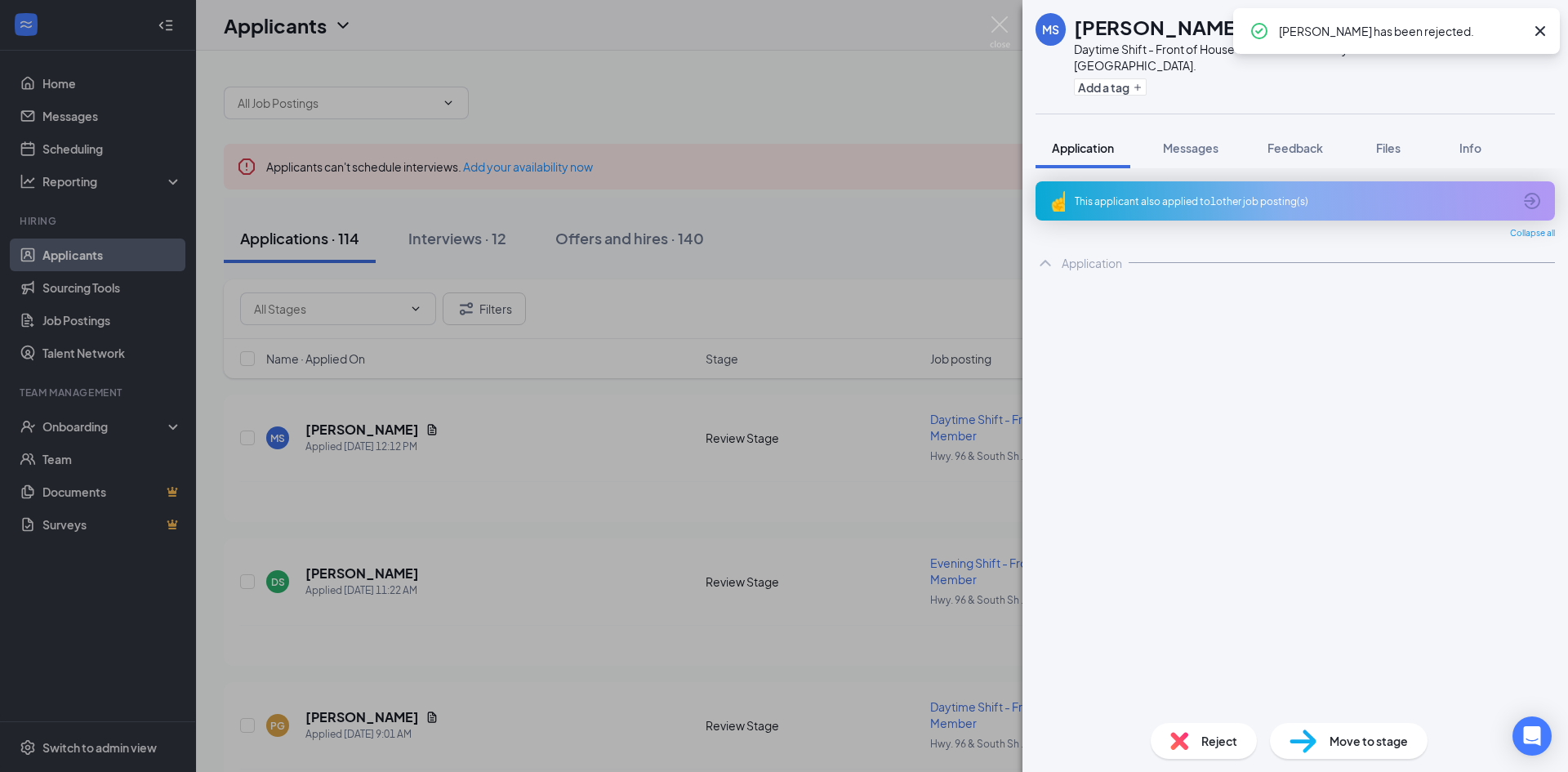
click at [818, 503] on div "[PERSON_NAME] Daytime Shift - Front of House Team Member at [GEOGRAPHIC_DATA] […" at bounding box center [784, 386] width 1568 height 772
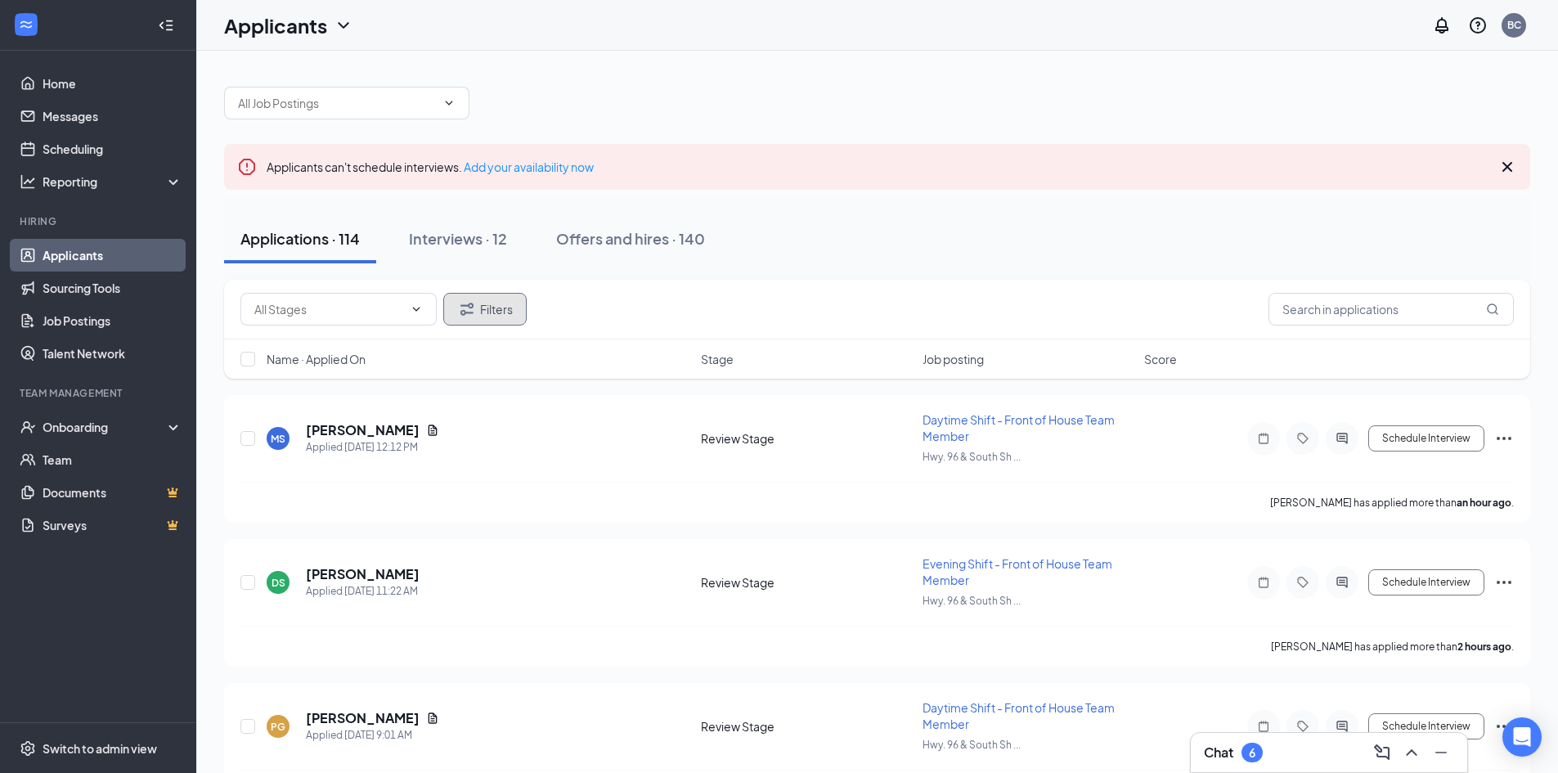
click at [481, 308] on button "Filters" at bounding box center [484, 309] width 83 height 33
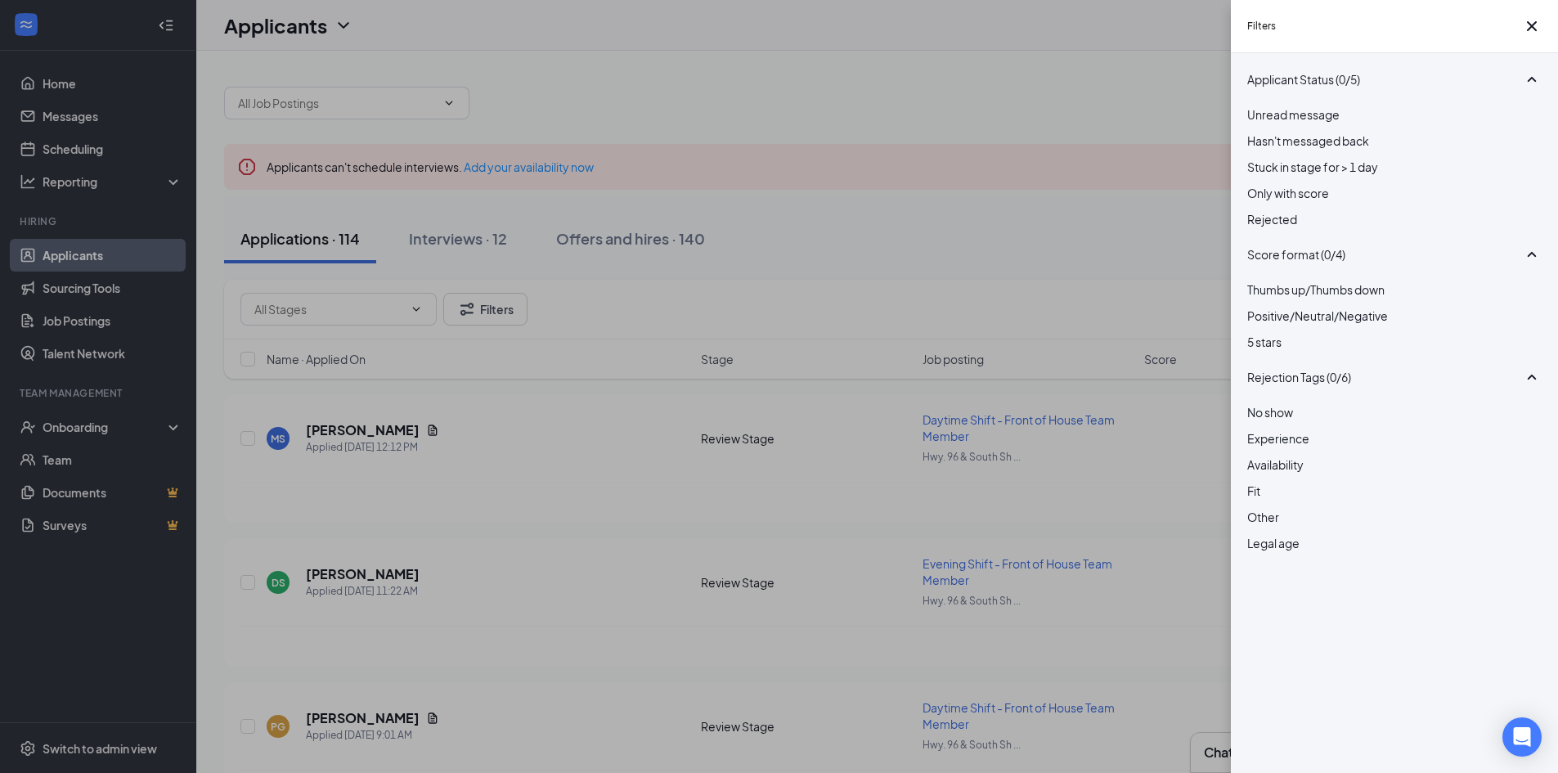
click at [1258, 210] on div at bounding box center [1394, 210] width 294 height 0
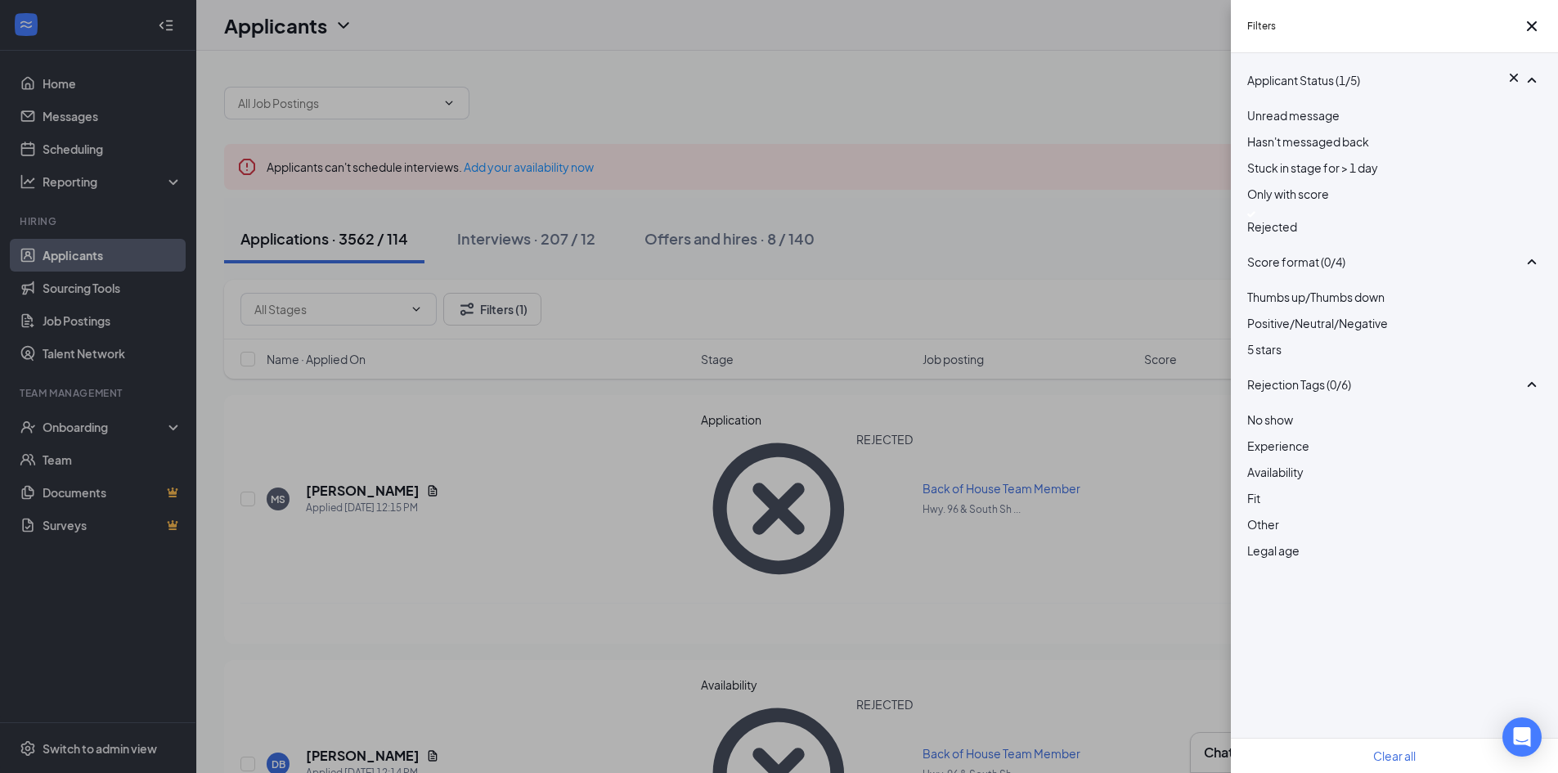
click at [1151, 486] on div "Filters Applicant Status (1/5) Unread message Hasn't messaged back Stuck in sta…" at bounding box center [779, 386] width 1558 height 773
click at [1113, 218] on div "Filters Applicant Status (1/5) Unread message Hasn't messaged back Stuck in sta…" at bounding box center [779, 386] width 1558 height 773
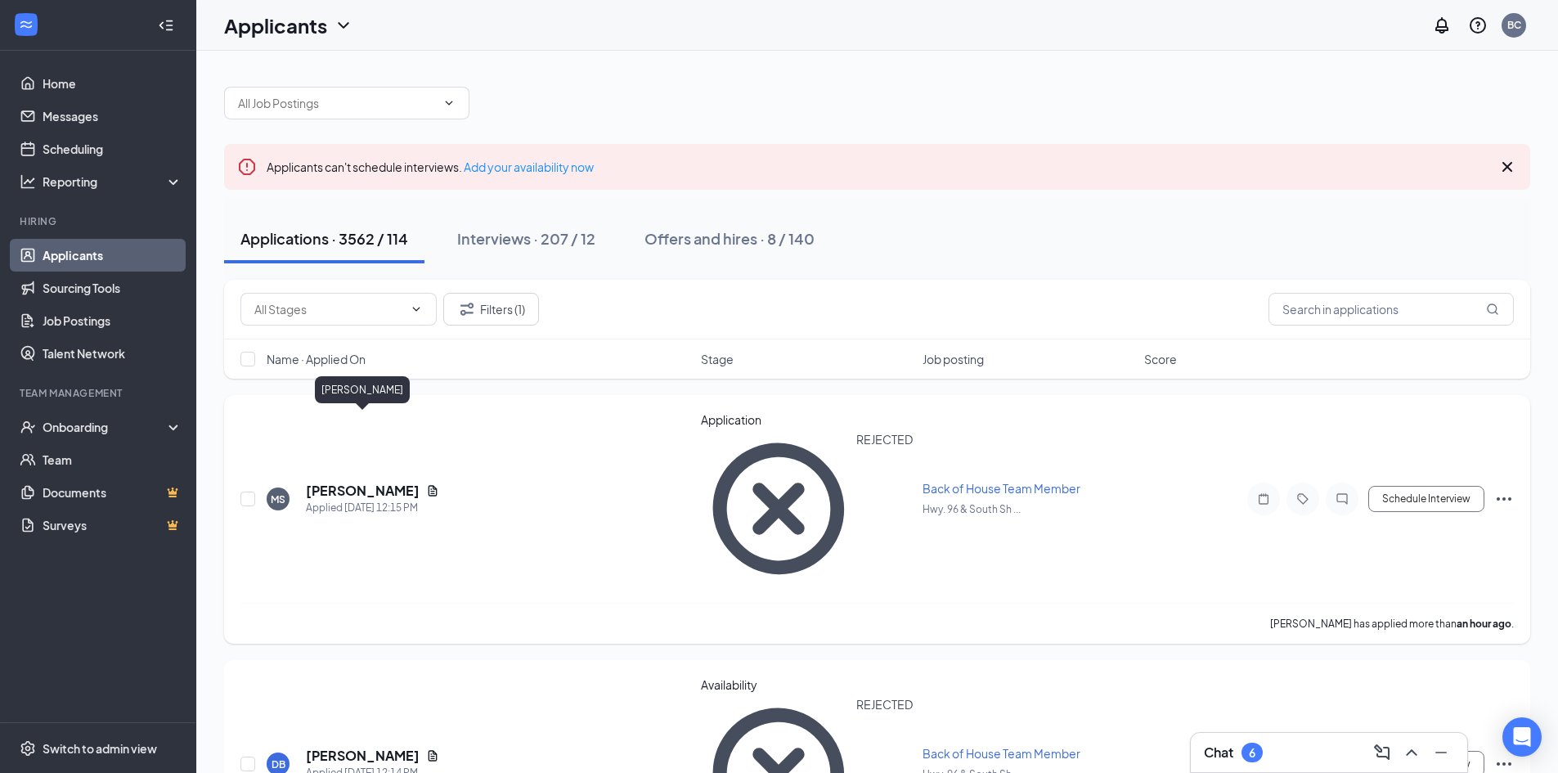
click at [357, 482] on h5 "[PERSON_NAME]" at bounding box center [363, 491] width 114 height 18
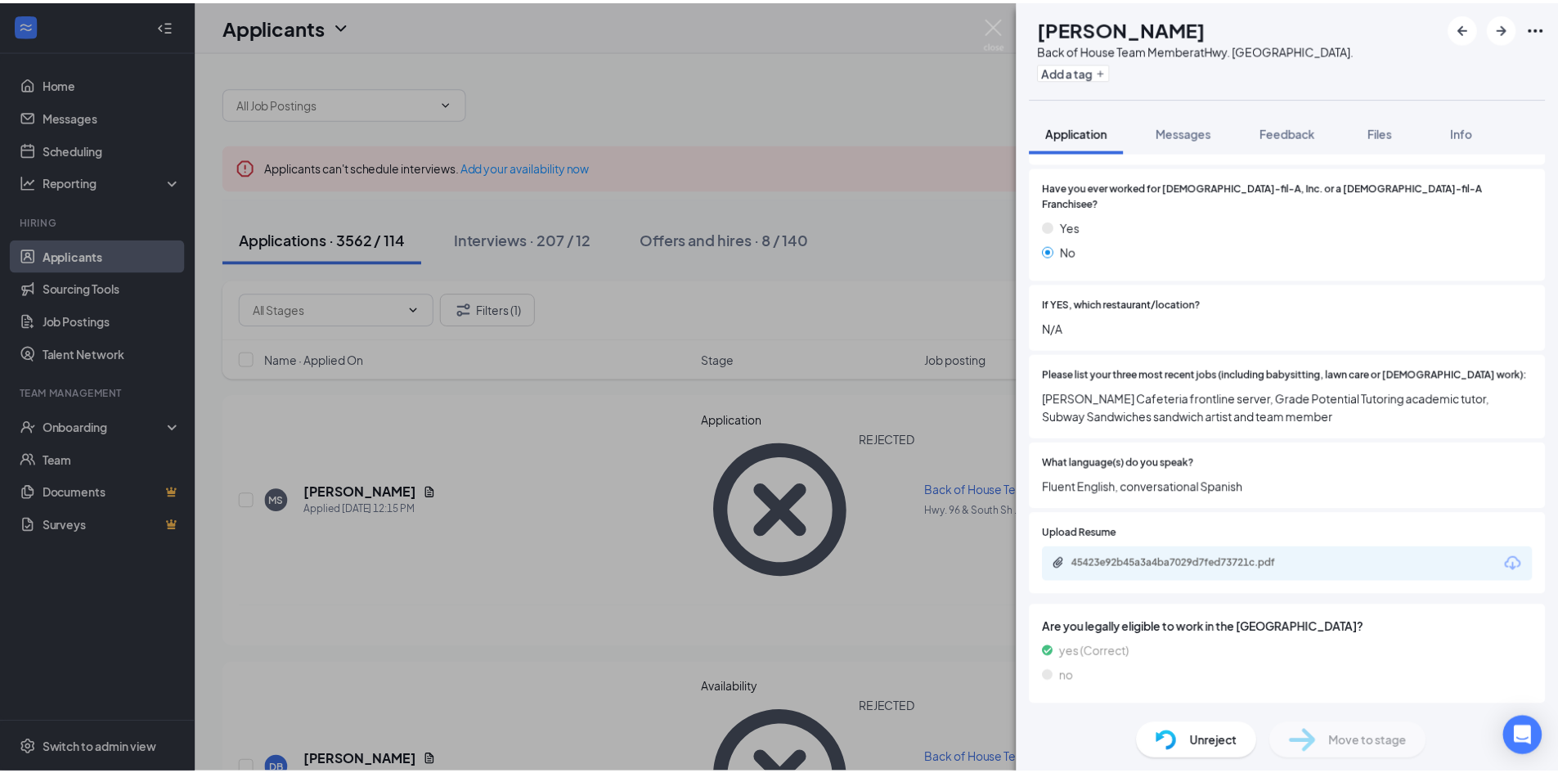
scroll to position [565, 0]
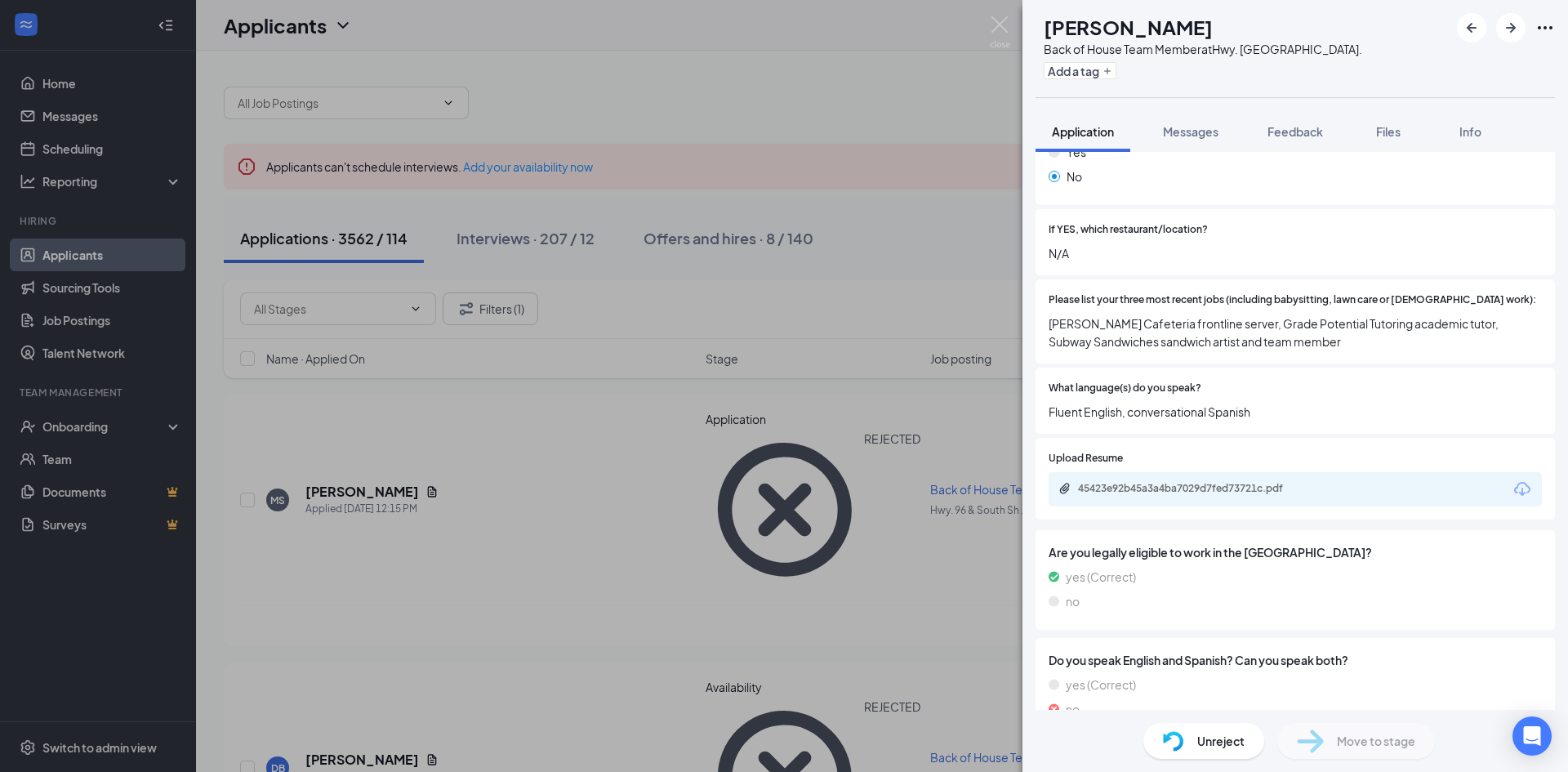
click at [885, 441] on div "[PERSON_NAME] Back of House Team Member at [GEOGRAPHIC_DATA]. Add a tag Applica…" at bounding box center [784, 386] width 1568 height 772
